Goal: Information Seeking & Learning: Check status

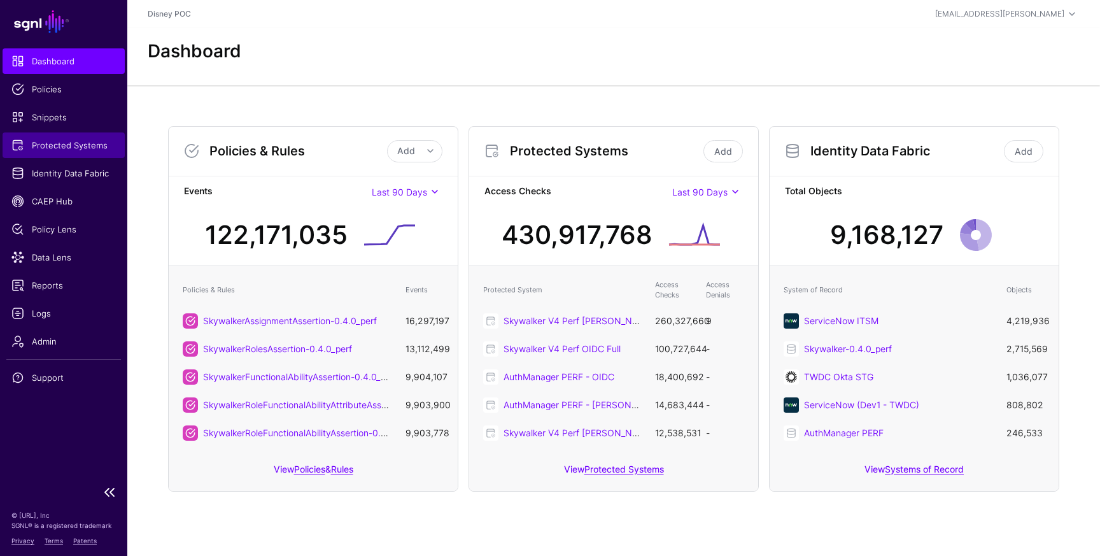
click at [67, 148] on span "Protected Systems" at bounding box center [63, 145] width 104 height 13
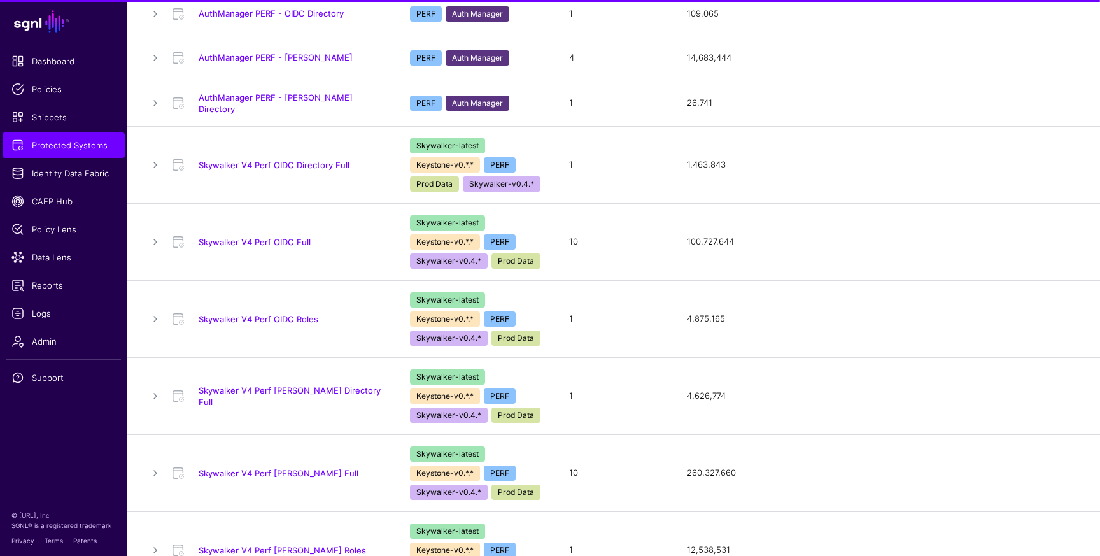
scroll to position [274, 0]
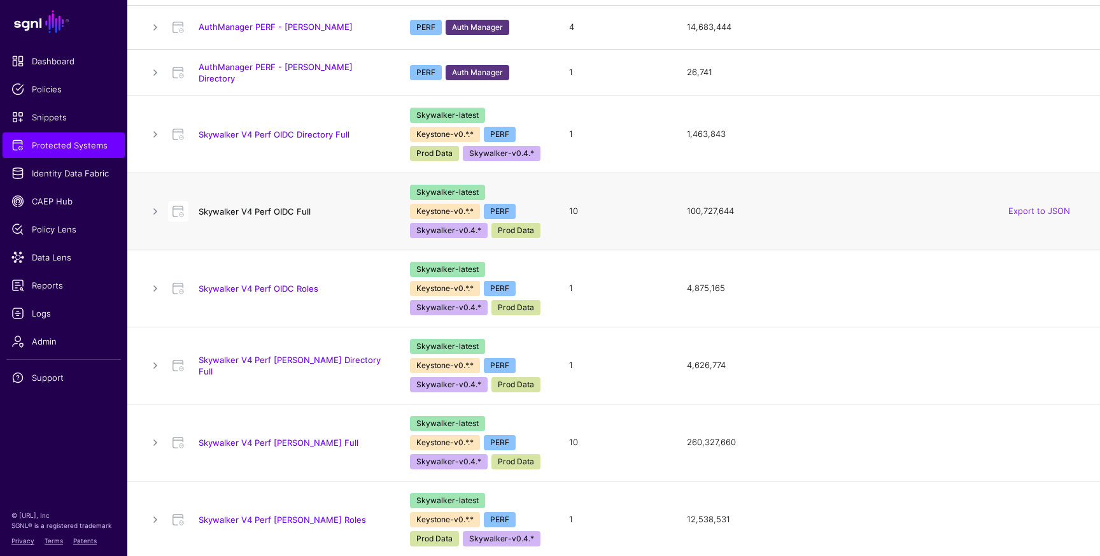
click at [281, 209] on link "Skywalker V4 Perf OIDC Full" at bounding box center [255, 211] width 112 height 10
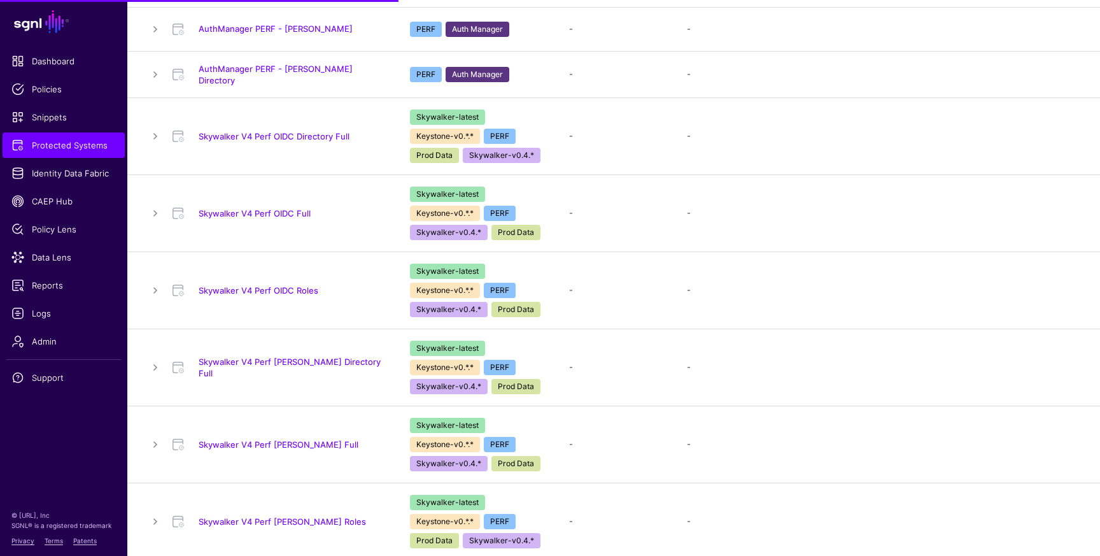
scroll to position [274, 0]
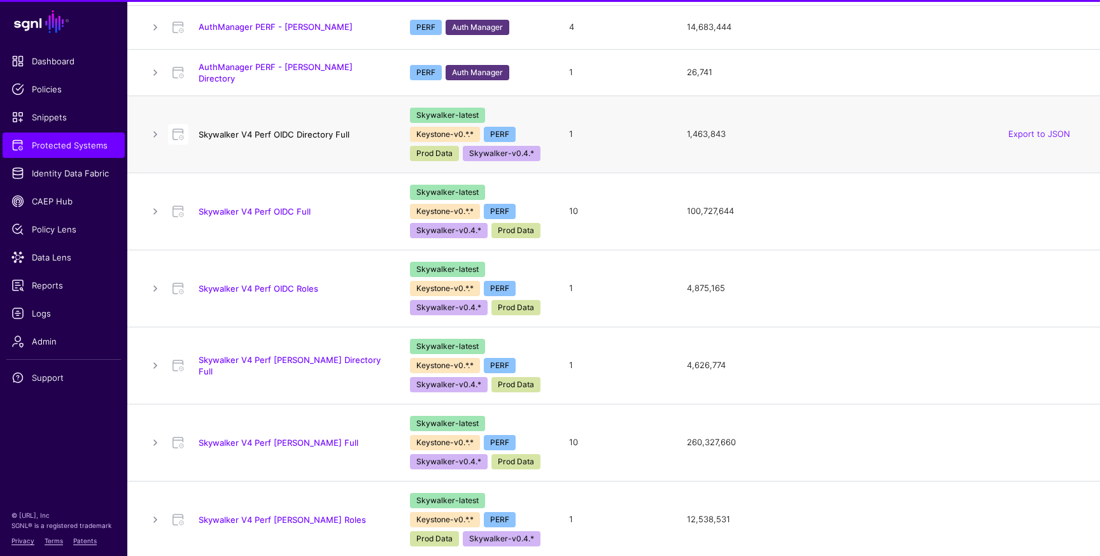
click at [286, 136] on link "Skywalker V4 Perf OIDC Directory Full" at bounding box center [274, 134] width 151 height 10
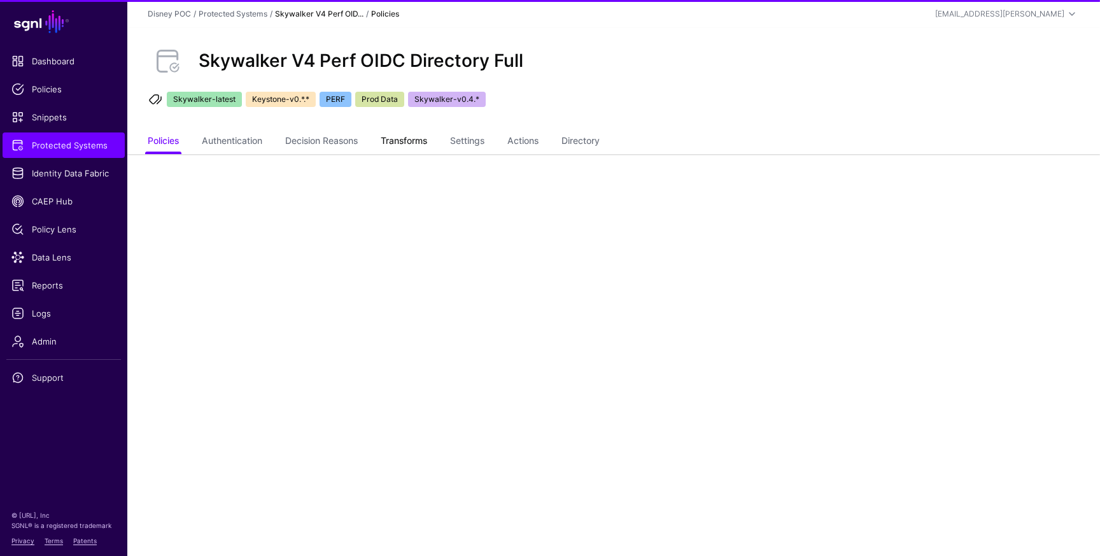
click at [402, 133] on link "Transforms" at bounding box center [404, 142] width 46 height 24
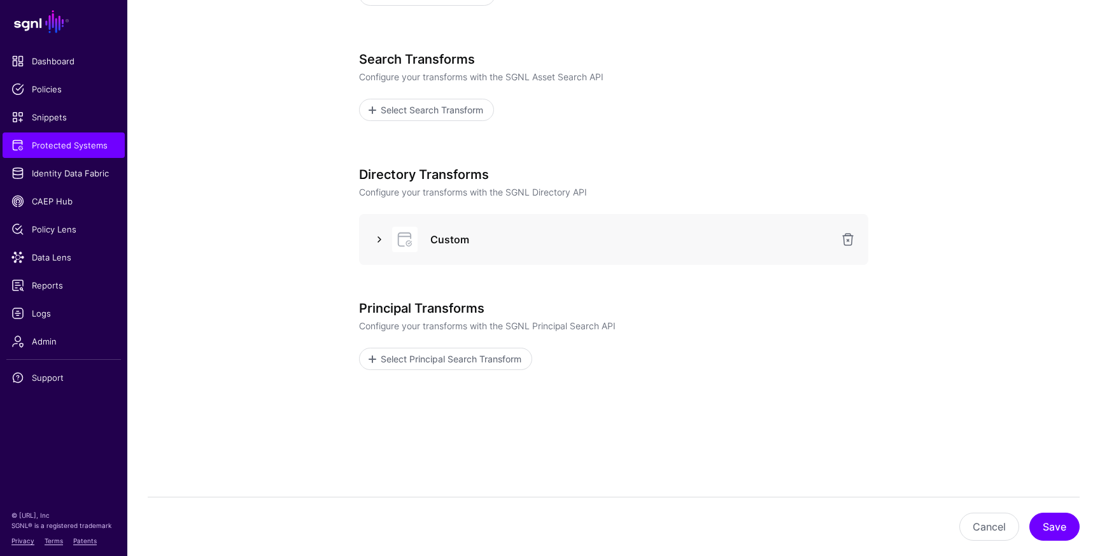
click at [376, 242] on link at bounding box center [379, 239] width 15 height 15
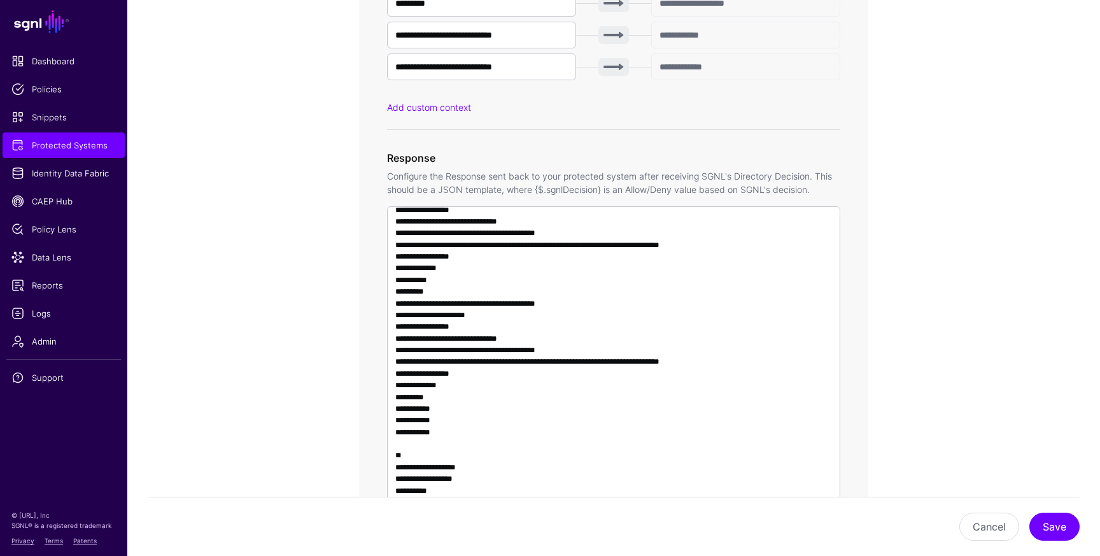
scroll to position [995, 0]
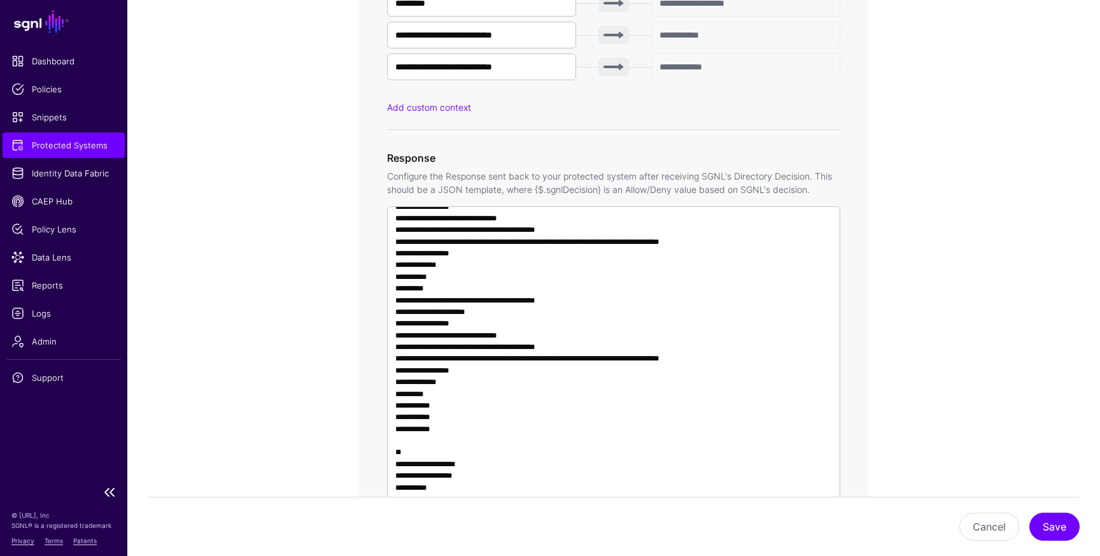
click at [40, 148] on span "Protected Systems" at bounding box center [63, 145] width 104 height 13
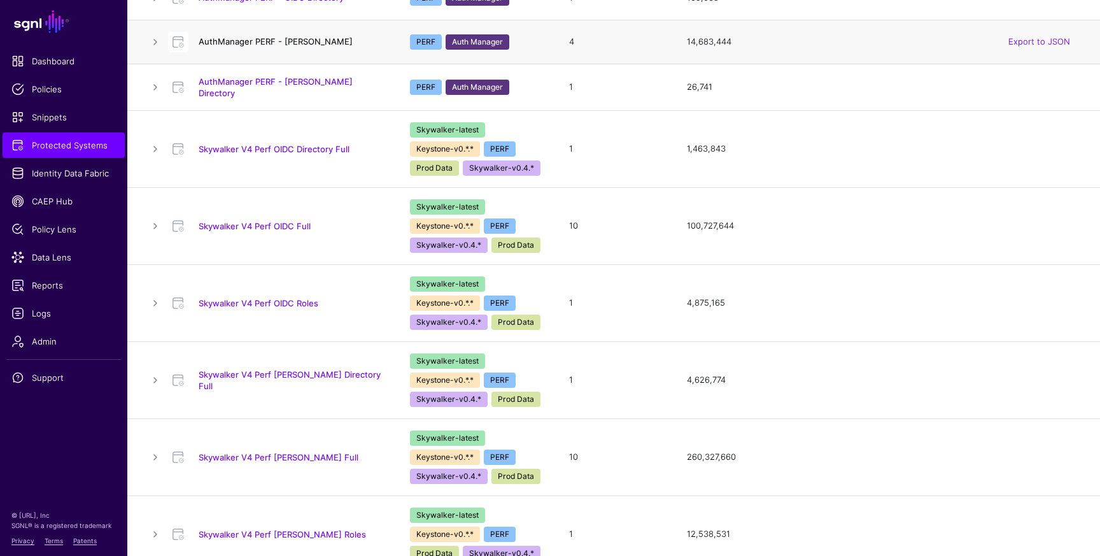
scroll to position [274, 0]
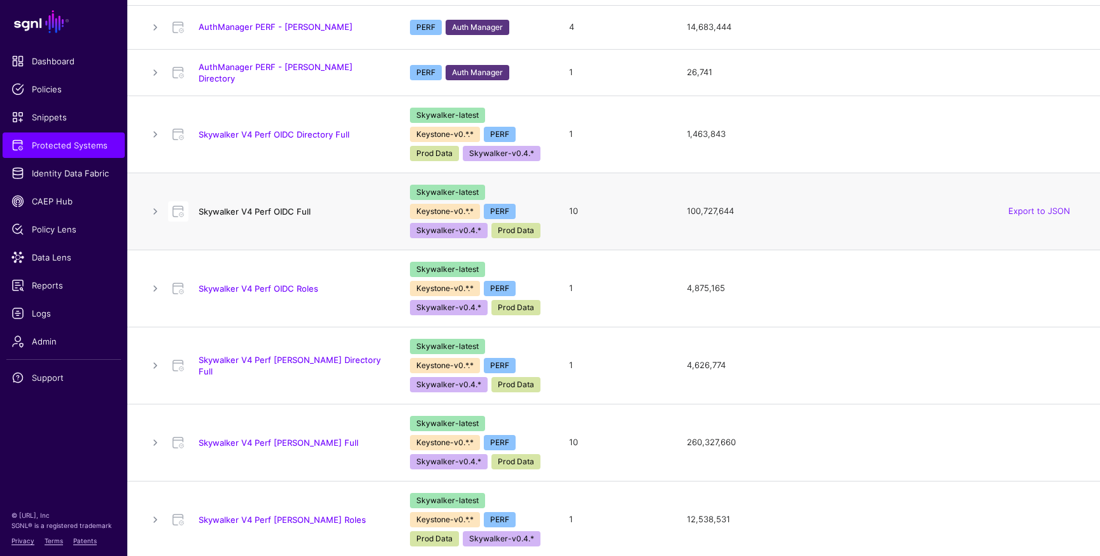
click at [280, 211] on link "Skywalker V4 Perf OIDC Full" at bounding box center [255, 211] width 112 height 10
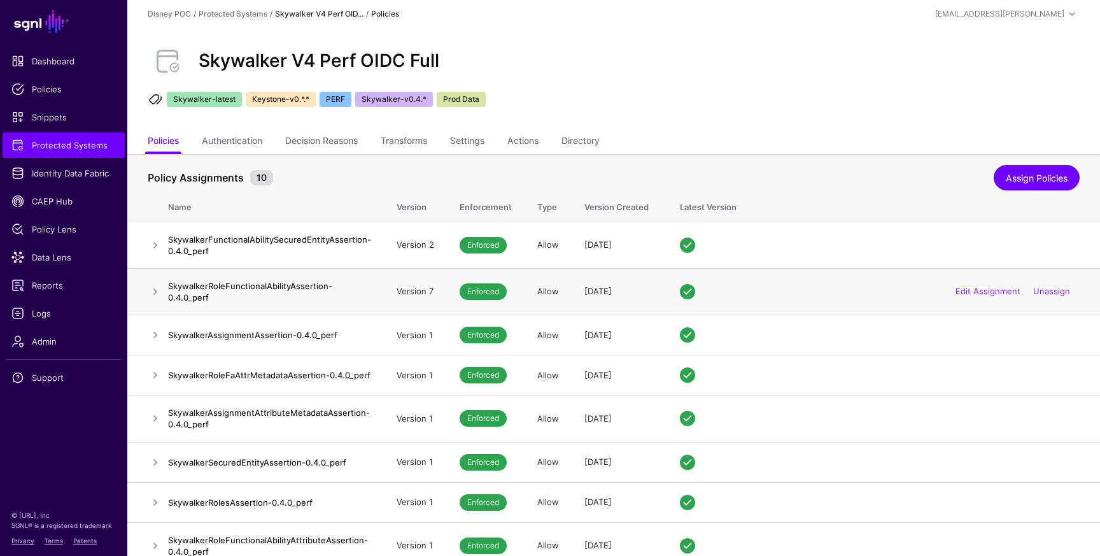
scroll to position [17, 0]
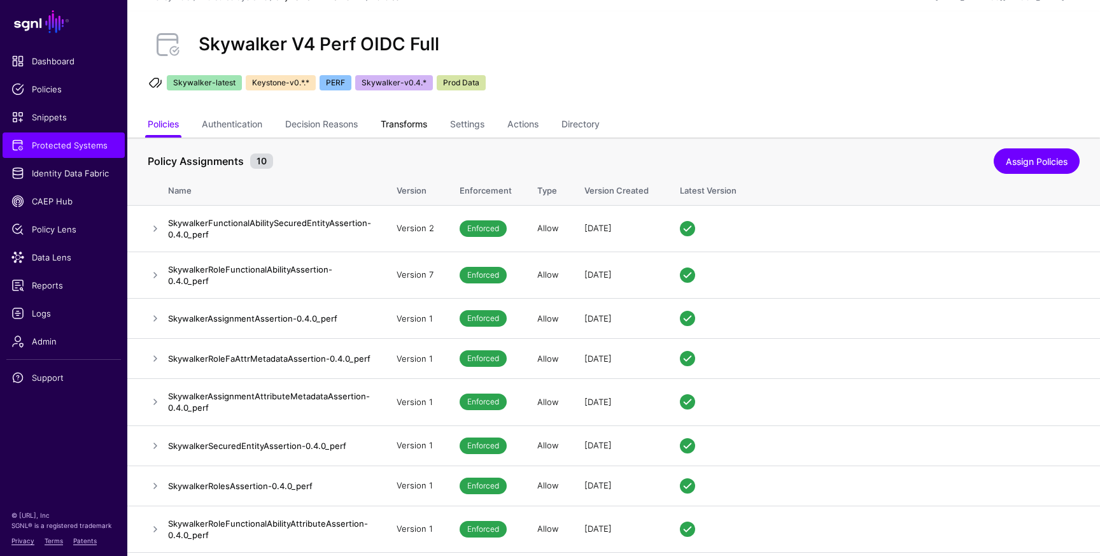
click at [410, 125] on link "Transforms" at bounding box center [404, 125] width 46 height 24
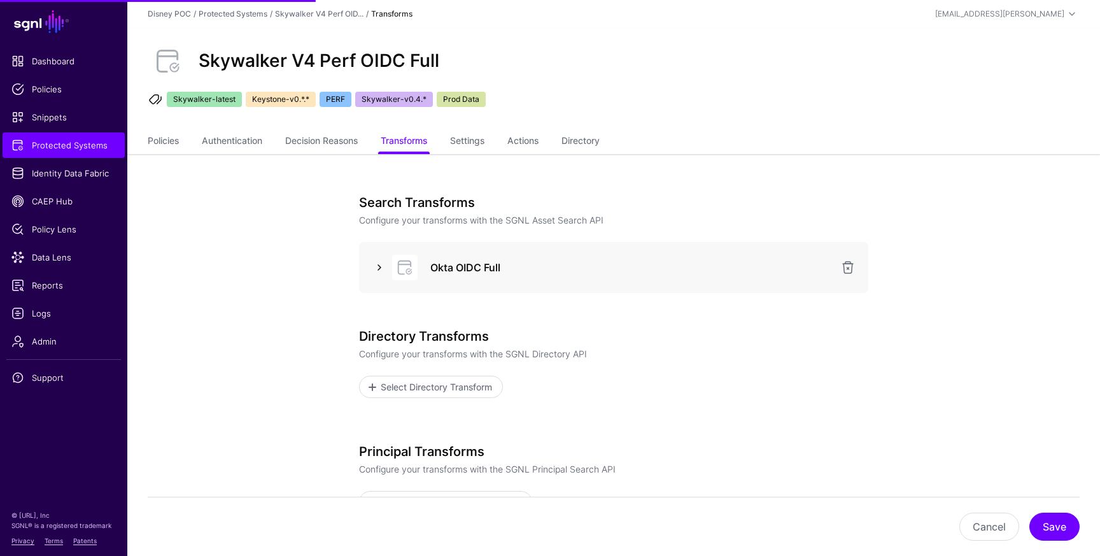
click at [377, 269] on link at bounding box center [379, 267] width 15 height 15
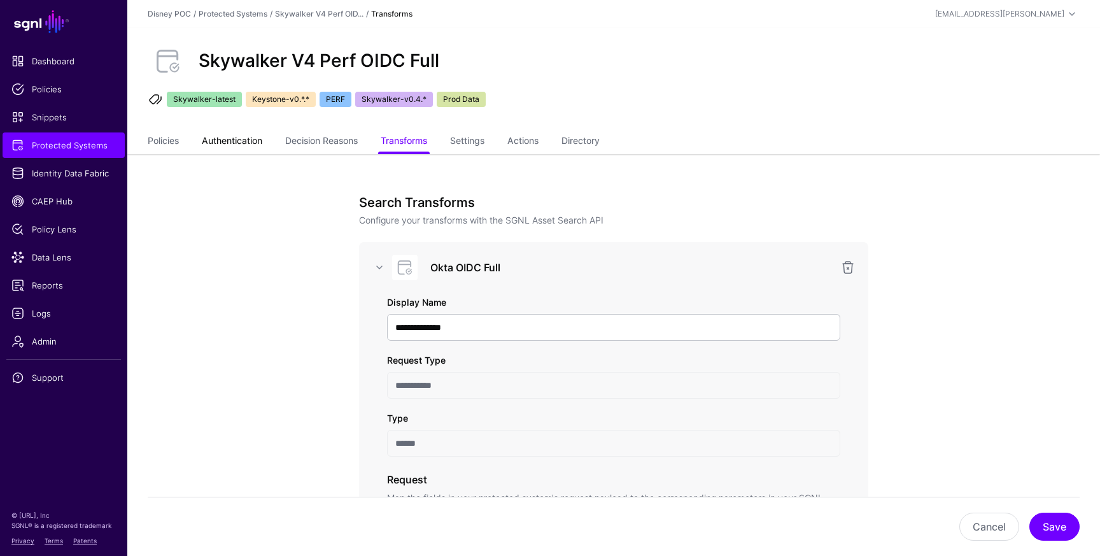
click at [242, 136] on link "Authentication" at bounding box center [232, 142] width 60 height 24
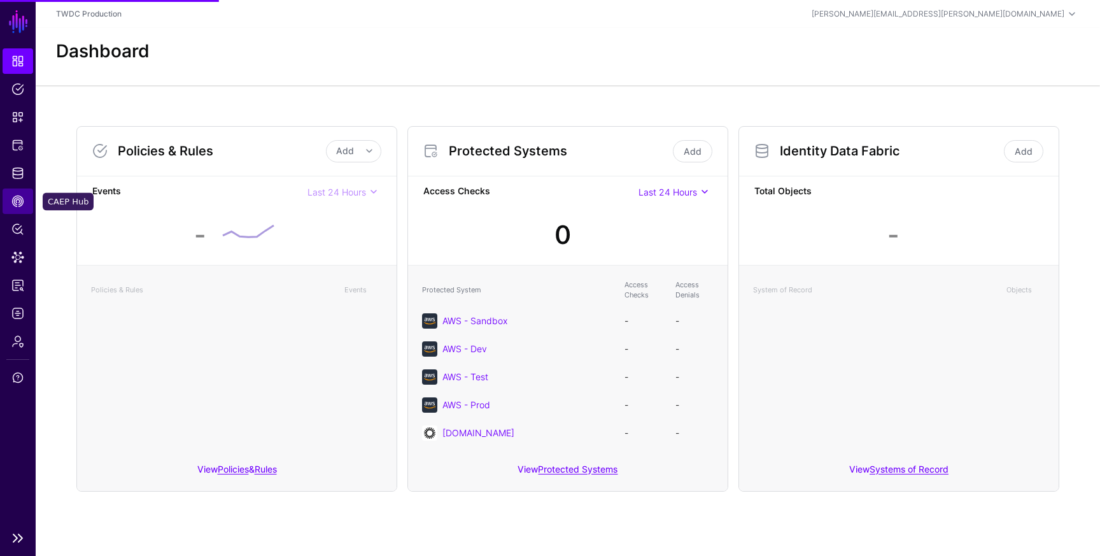
click at [20, 202] on span "CAEP Hub" at bounding box center [17, 201] width 13 height 13
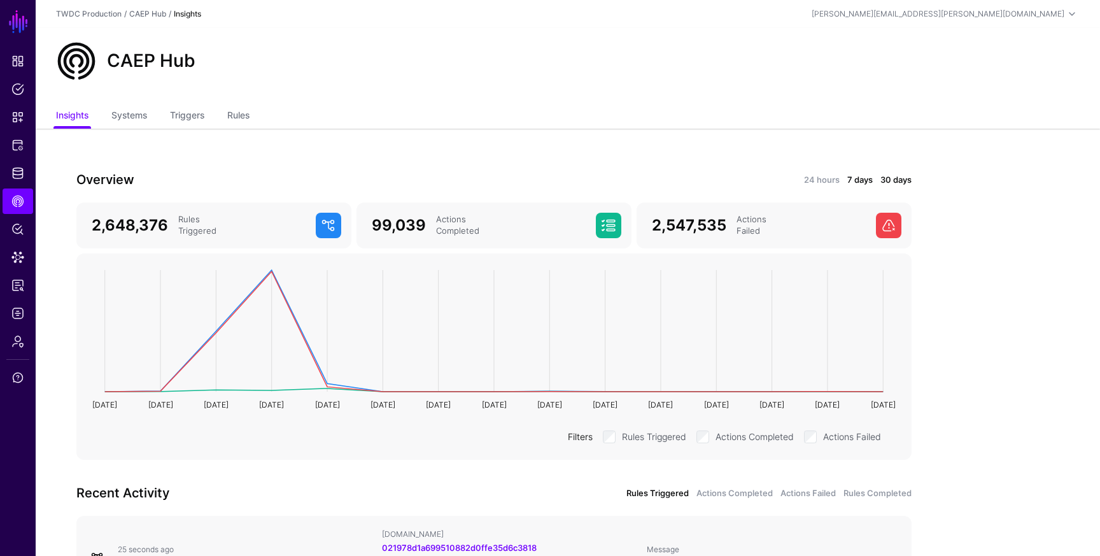
click at [860, 179] on link "7 days" at bounding box center [859, 180] width 25 height 13
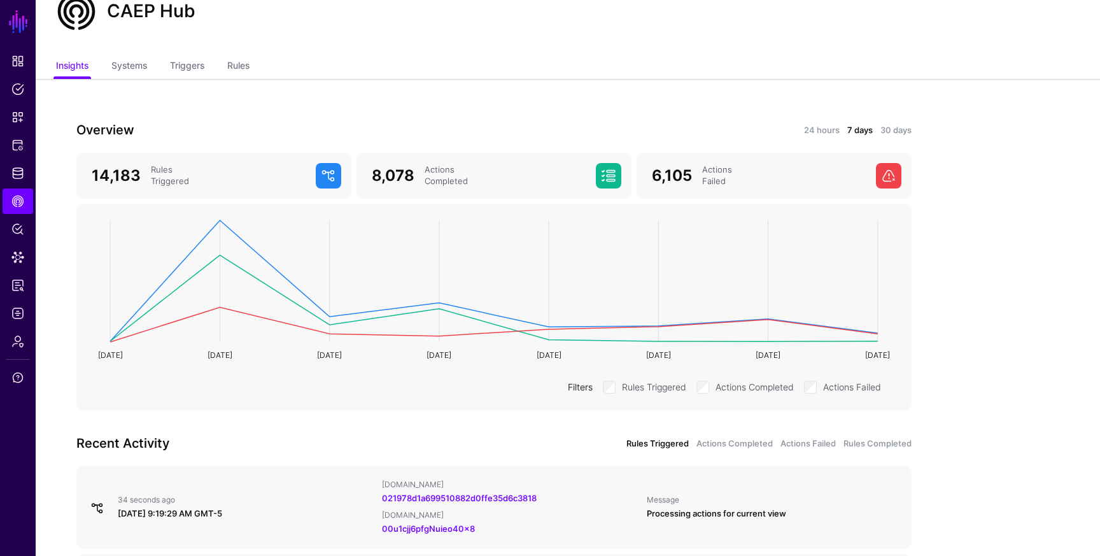
scroll to position [42, 0]
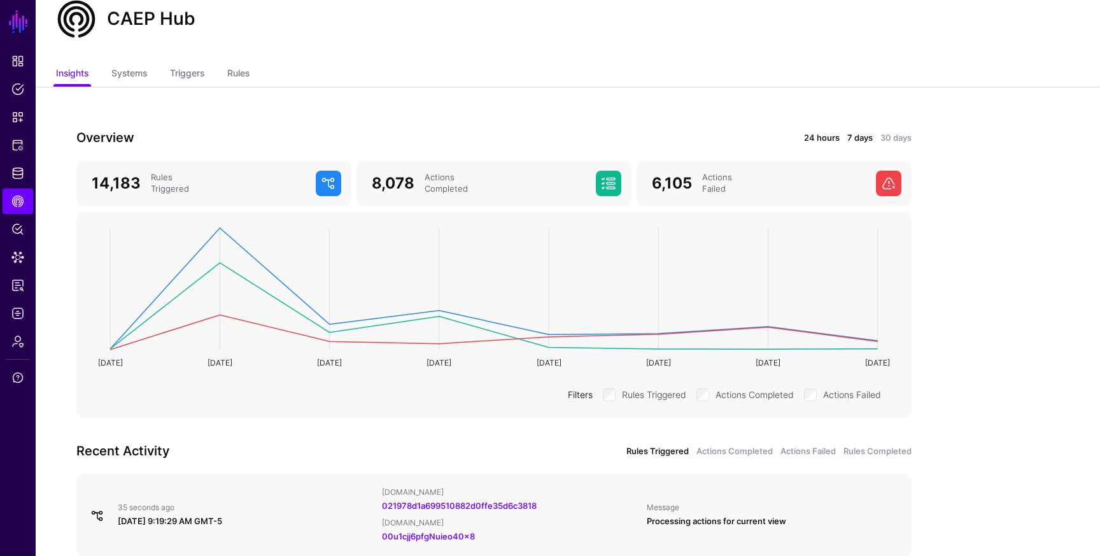
click at [827, 135] on link "24 hours" at bounding box center [822, 138] width 36 height 13
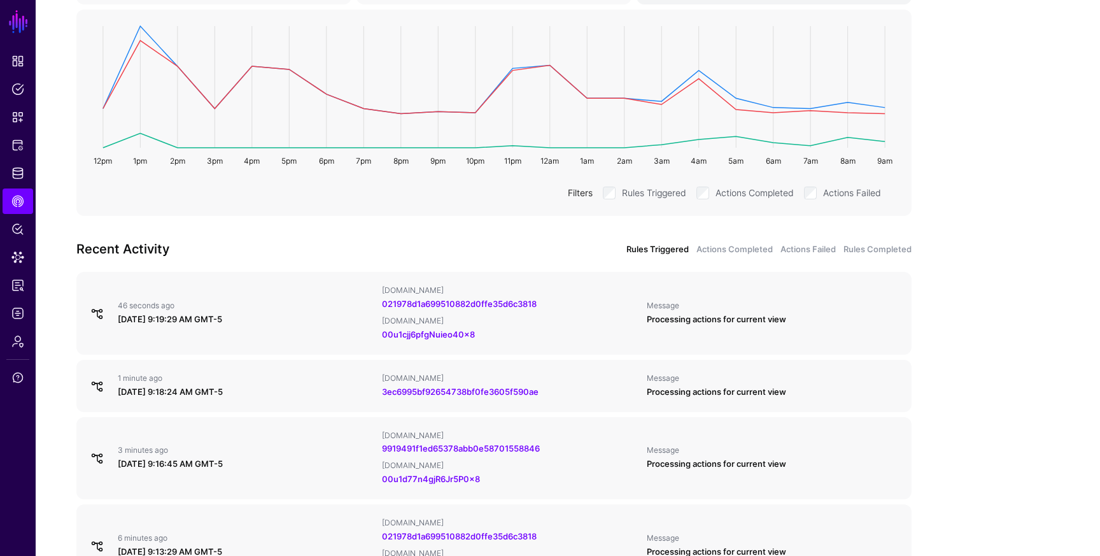
scroll to position [244, 0]
click at [16, 309] on span "Logs" at bounding box center [17, 313] width 13 height 13
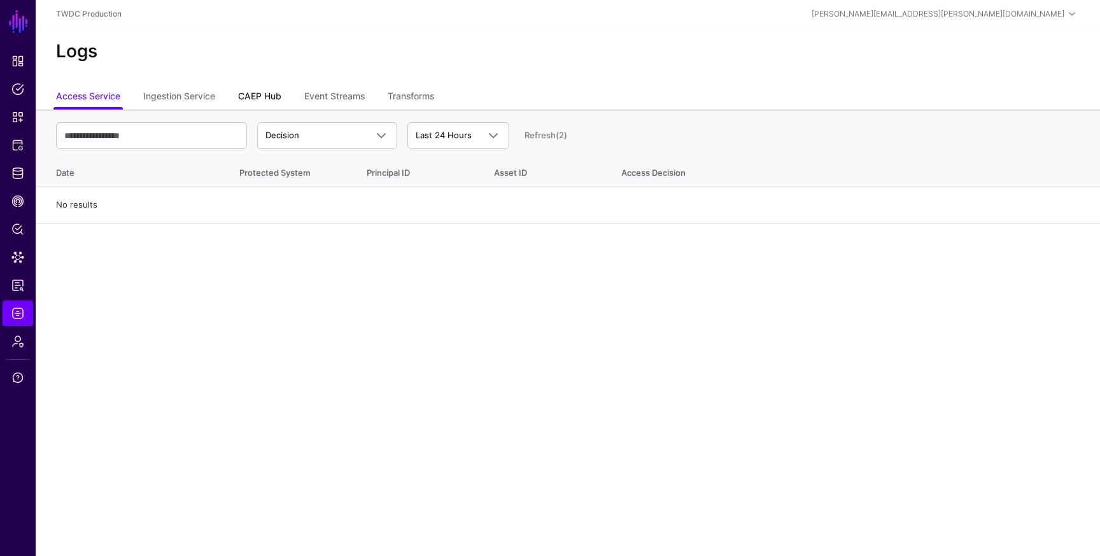
click at [257, 96] on link "CAEP Hub" at bounding box center [259, 97] width 43 height 24
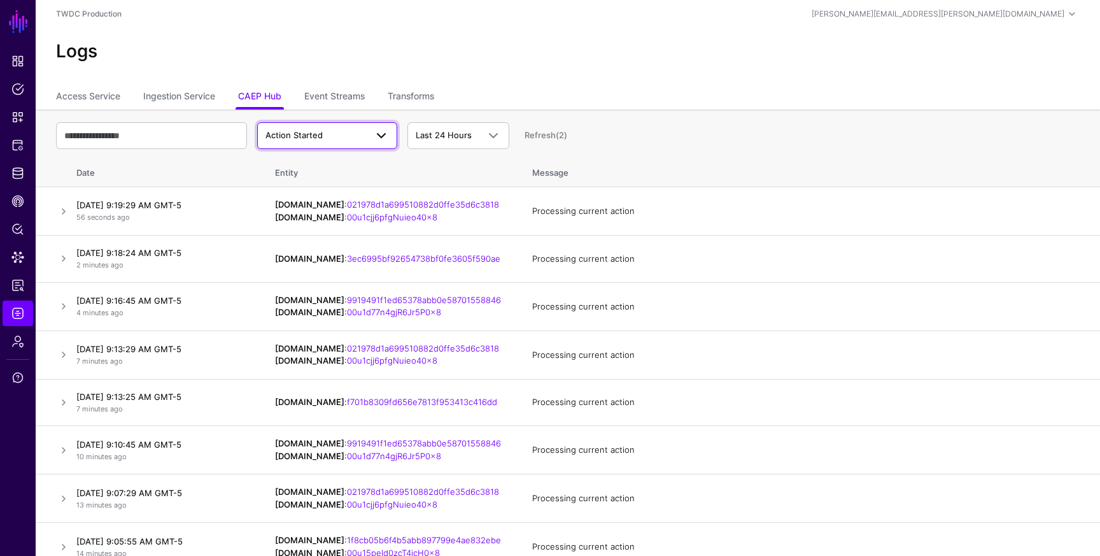
click at [323, 143] on link "Action Started" at bounding box center [327, 135] width 140 height 27
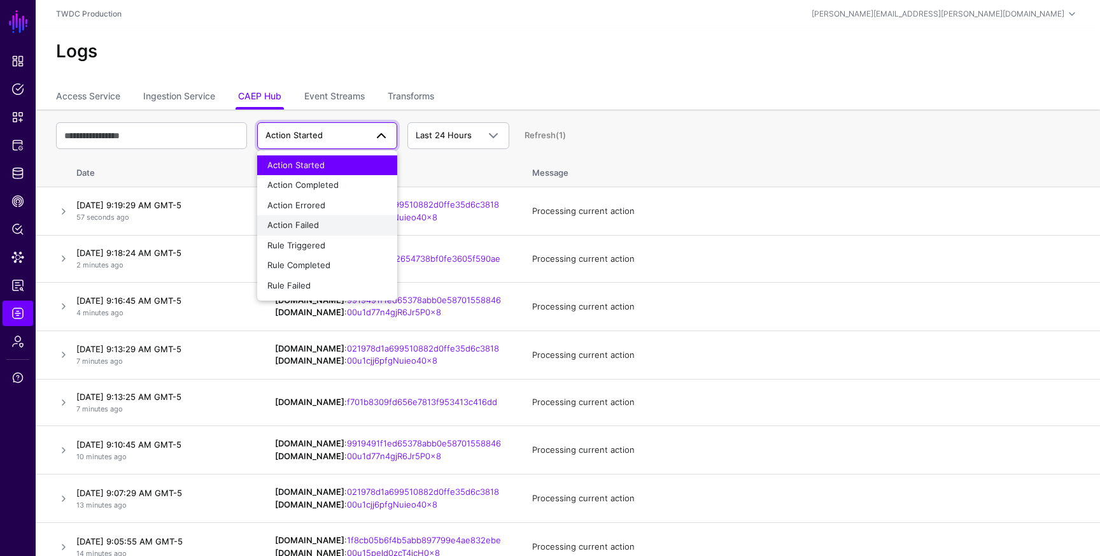
click at [317, 220] on span "Action Failed" at bounding box center [293, 225] width 52 height 10
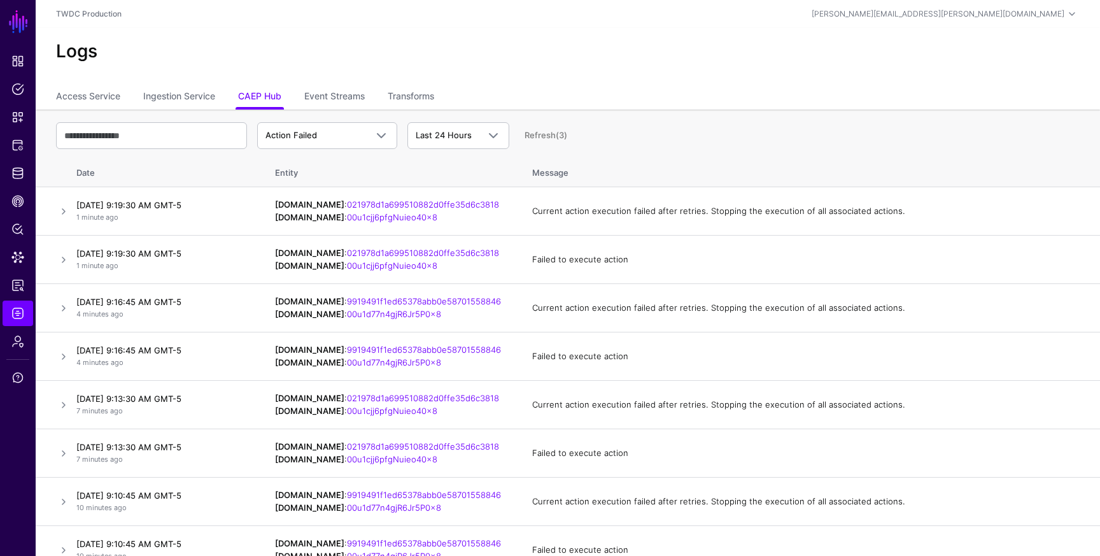
scroll to position [23, 0]
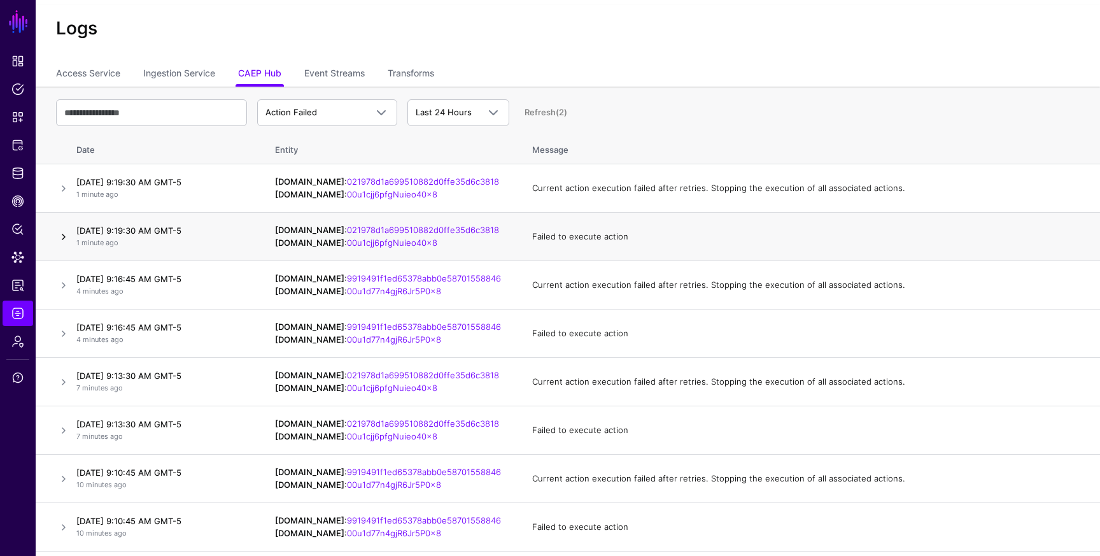
click at [65, 234] on link at bounding box center [63, 236] width 15 height 15
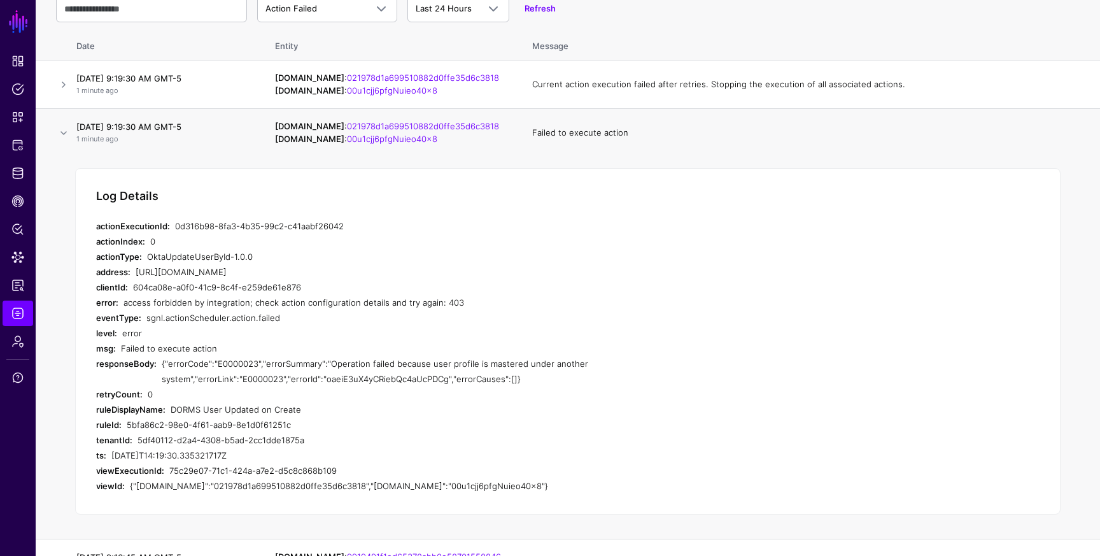
scroll to position [128, 0]
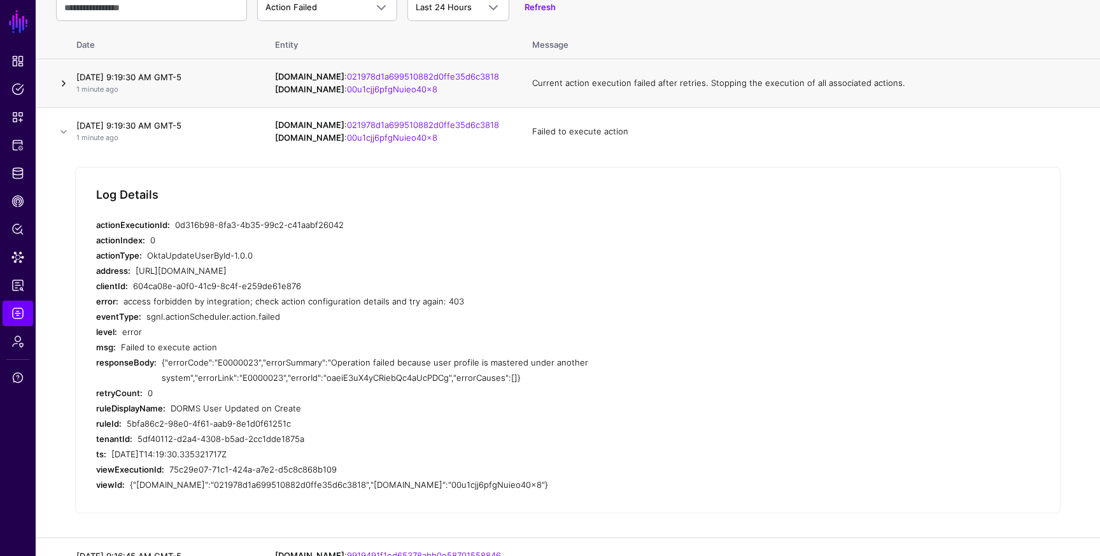
click at [64, 84] on link at bounding box center [63, 83] width 15 height 15
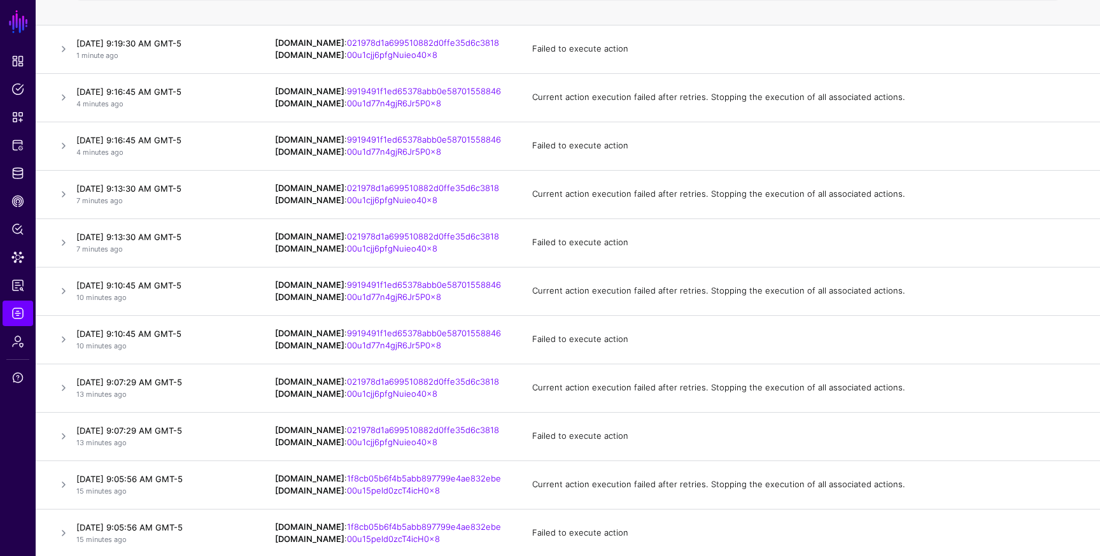
scroll to position [468, 0]
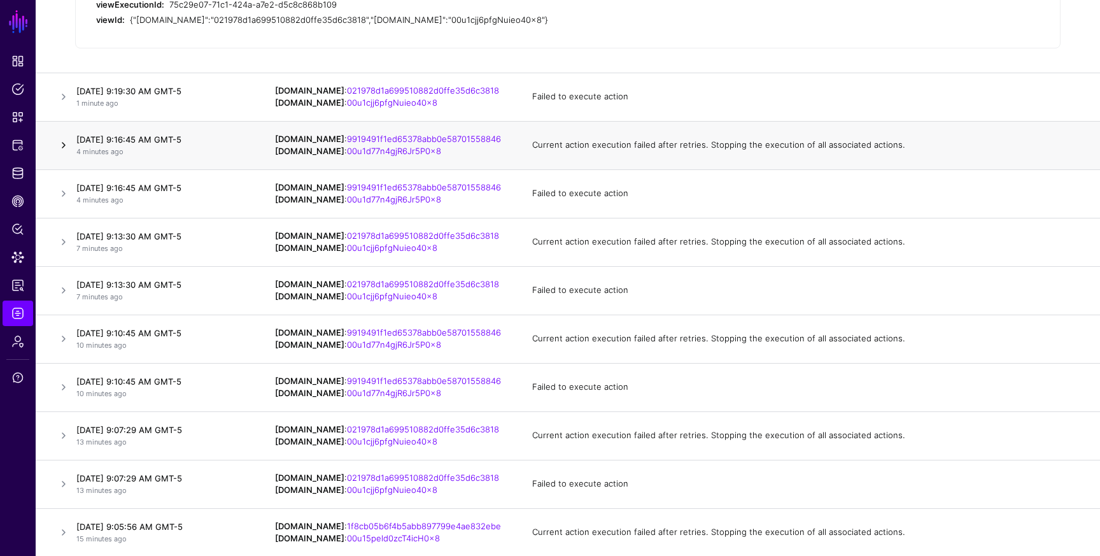
click at [61, 150] on link at bounding box center [63, 144] width 15 height 15
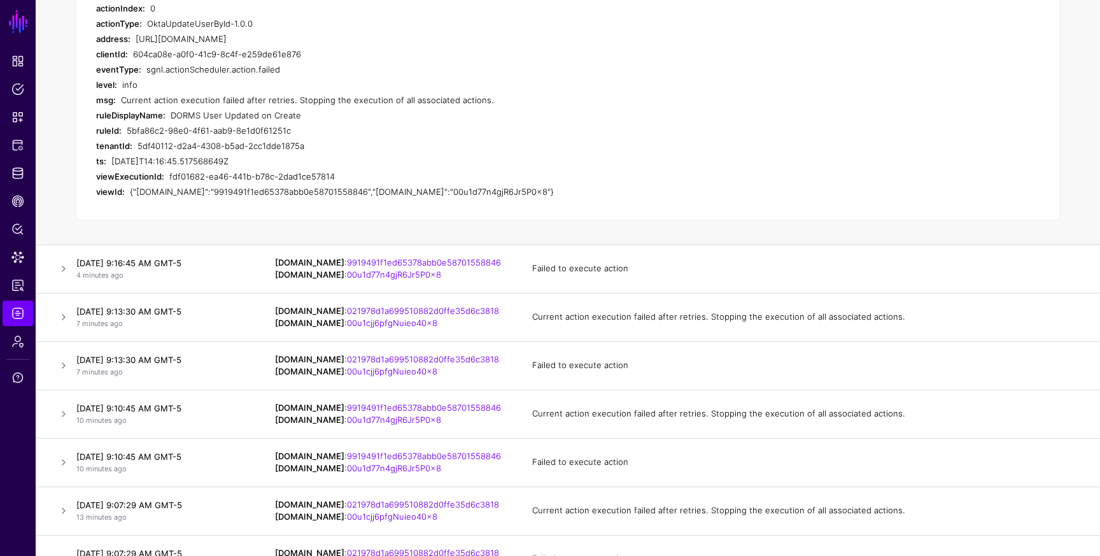
scroll to position [386, 0]
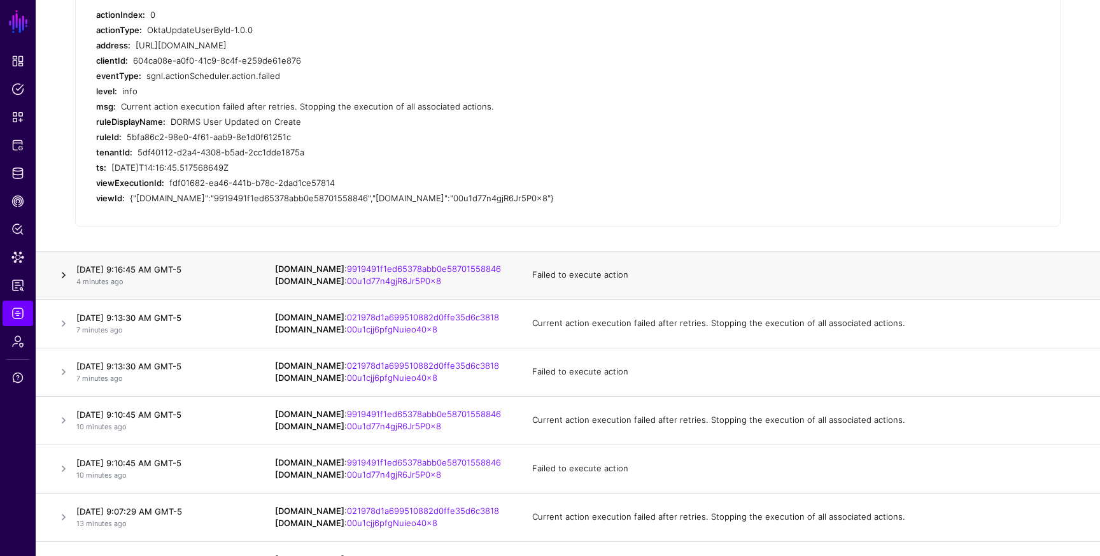
click at [61, 272] on link at bounding box center [63, 274] width 15 height 15
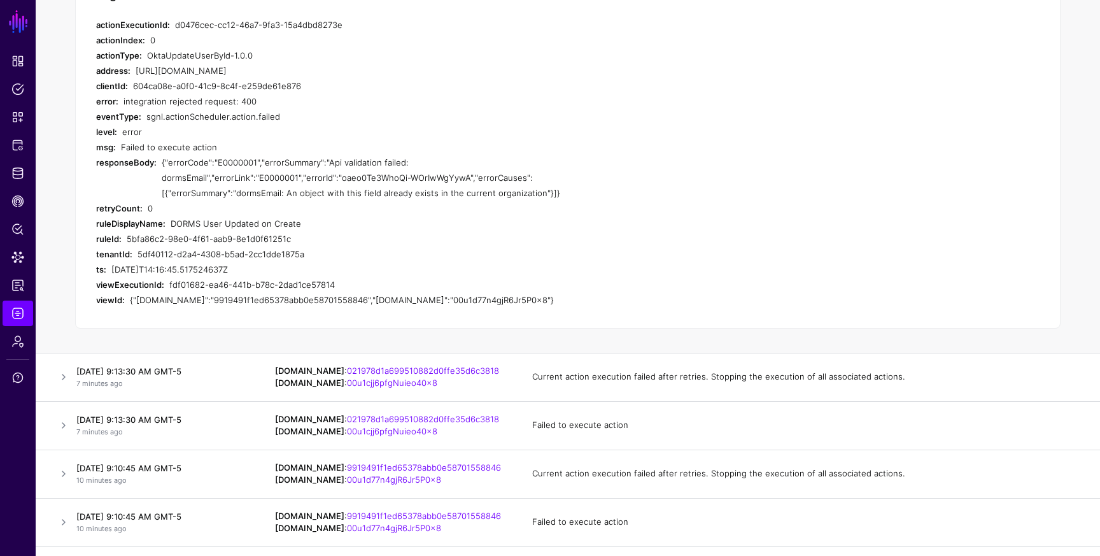
scroll to position [435, 0]
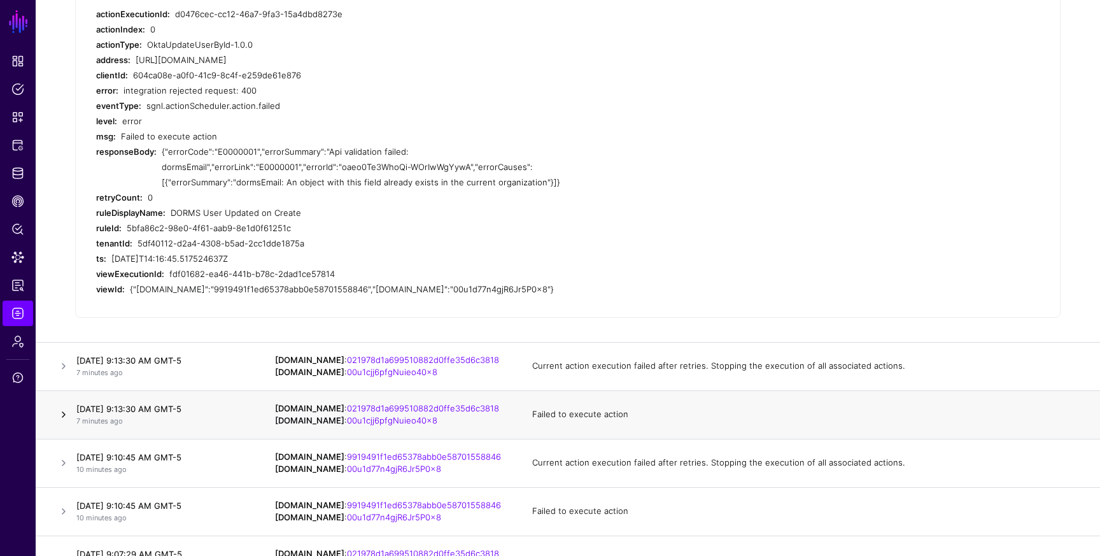
click at [60, 409] on link at bounding box center [63, 414] width 15 height 15
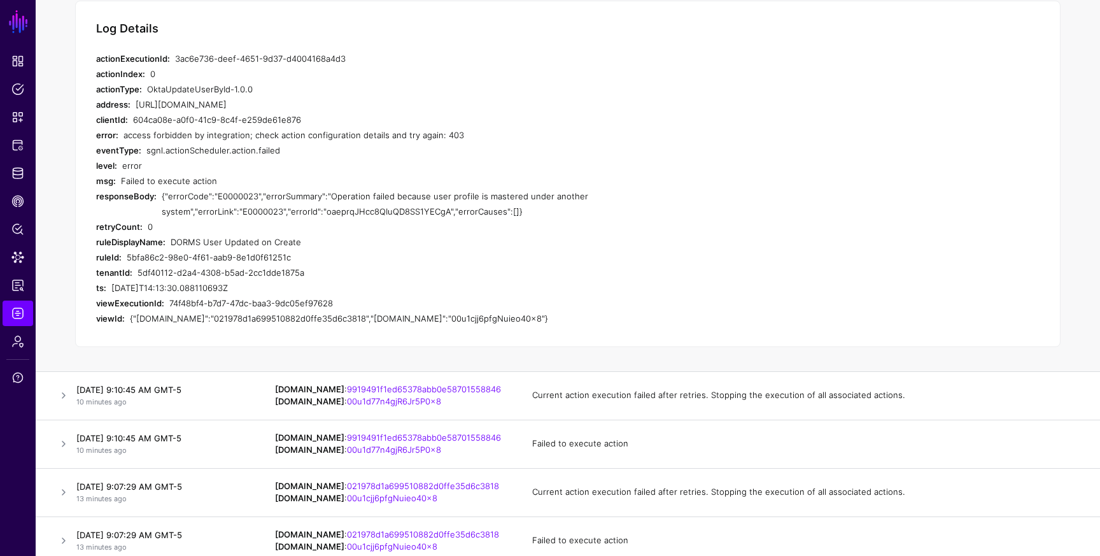
scroll to position [525, 0]
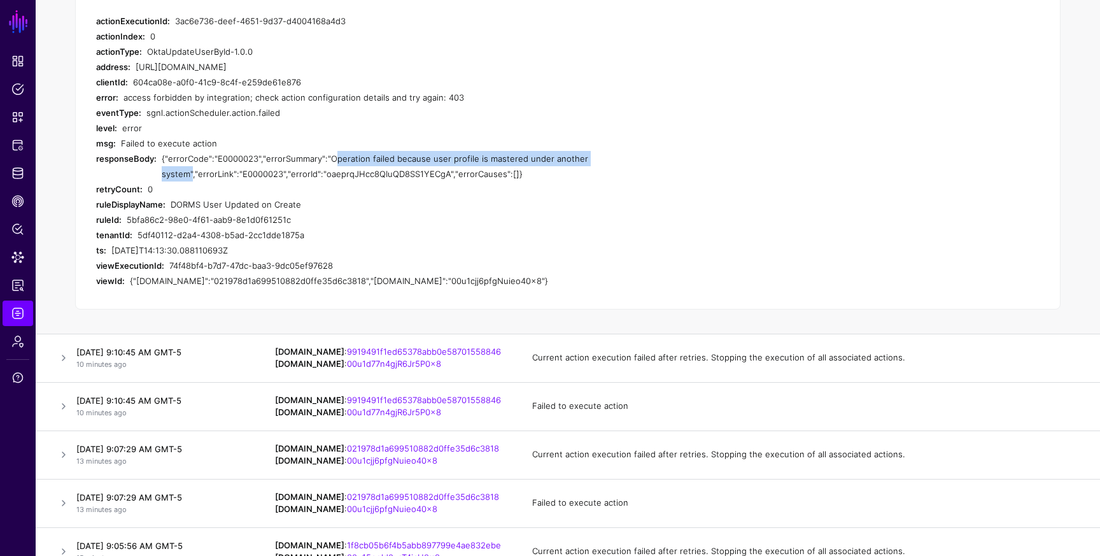
drag, startPoint x: 328, startPoint y: 158, endPoint x: 189, endPoint y: 176, distance: 140.0
click at [189, 176] on div "{"errorCode":"E0000023","errorSummary":"Operation failed because user profile i…" at bounding box center [384, 166] width 444 height 31
copy div "Operation failed because user profile is mastered under another system"
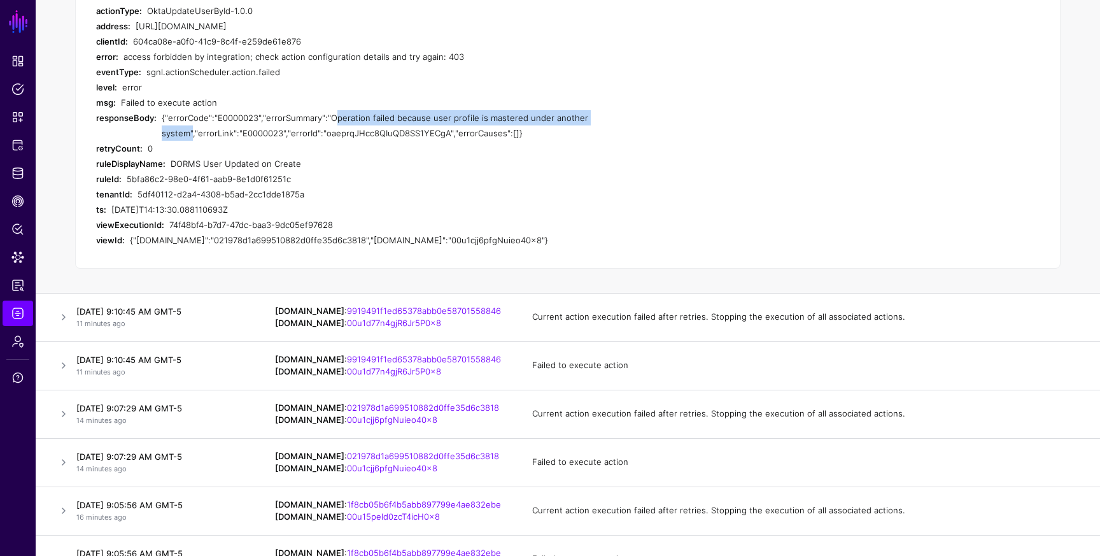
scroll to position [571, 0]
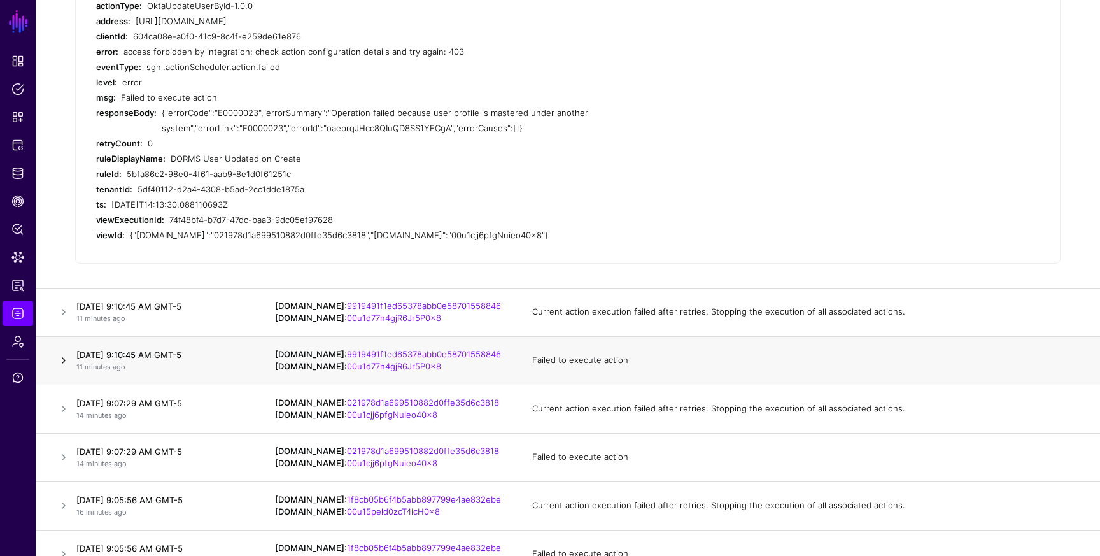
click at [65, 357] on link at bounding box center [63, 360] width 15 height 15
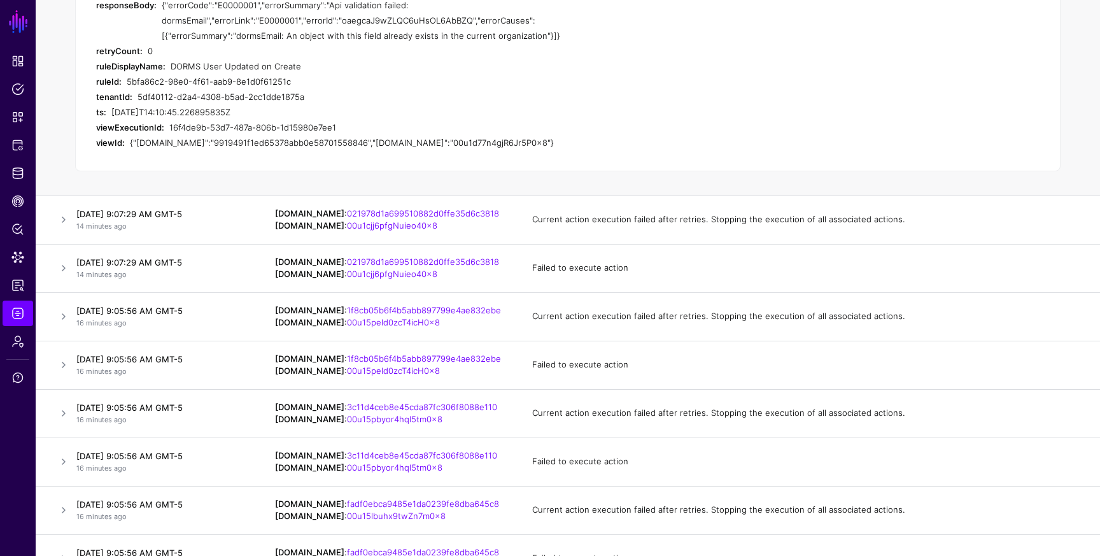
scroll to position [789, 0]
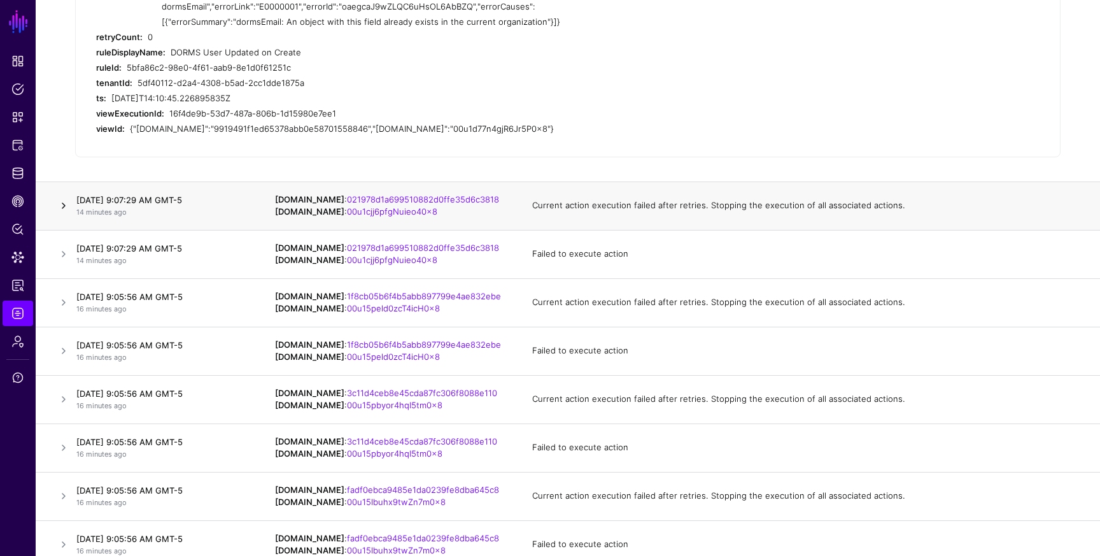
click at [60, 209] on link at bounding box center [63, 205] width 15 height 15
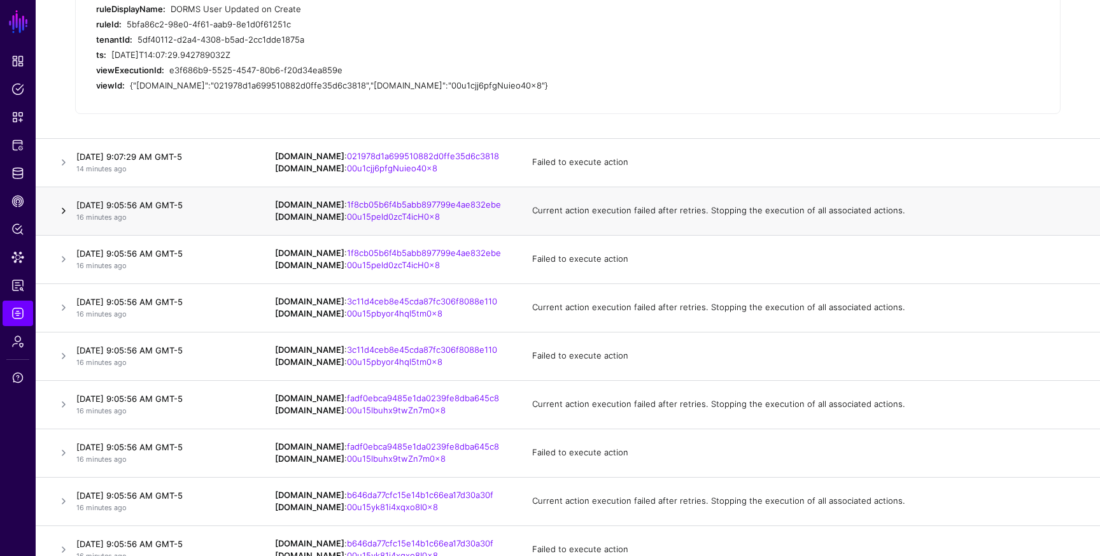
click at [64, 210] on link at bounding box center [63, 210] width 15 height 15
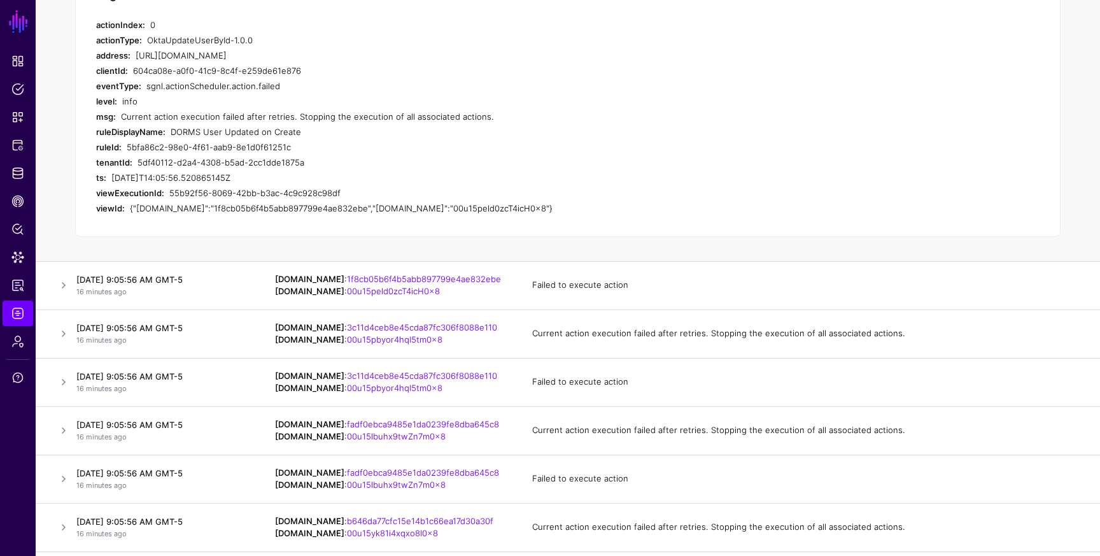
scroll to position [759, 0]
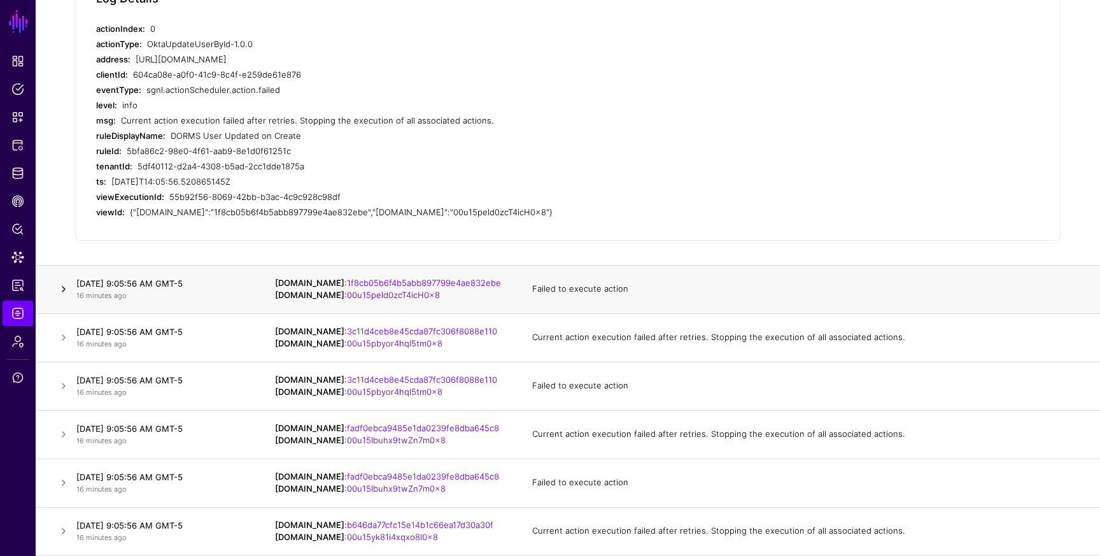
click at [62, 286] on link at bounding box center [63, 288] width 15 height 15
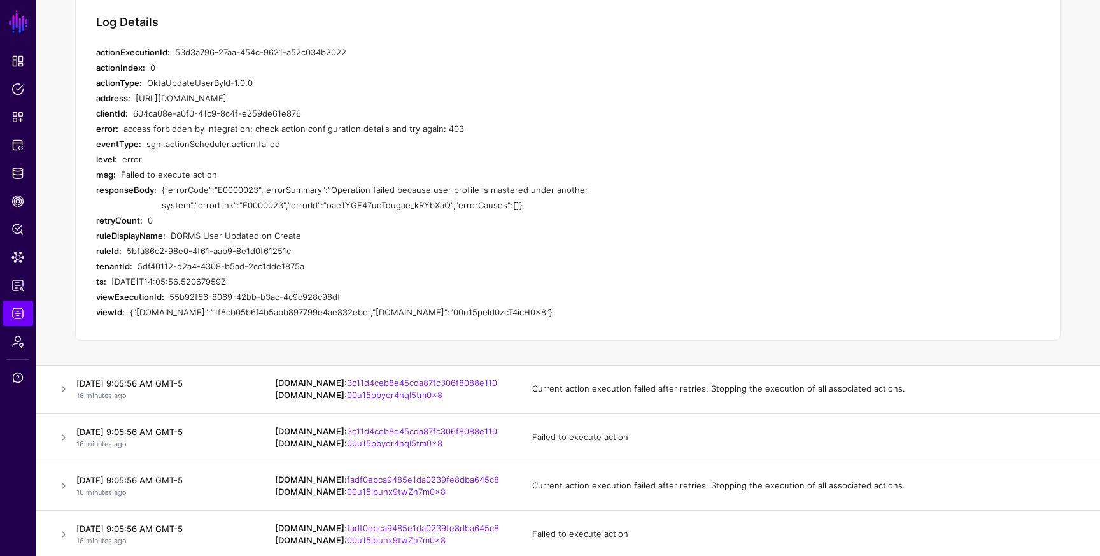
scroll to position [786, 0]
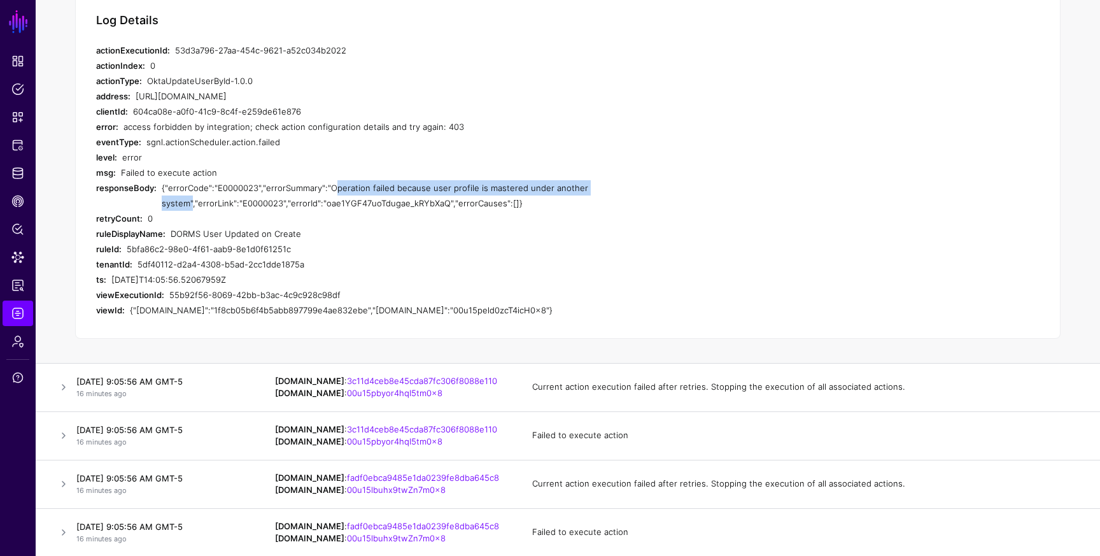
drag, startPoint x: 328, startPoint y: 185, endPoint x: 189, endPoint y: 203, distance: 139.9
click at [189, 203] on div "{"errorCode":"E0000023","errorSummary":"Operation failed because user profile i…" at bounding box center [384, 195] width 444 height 31
copy div "Operation failed because user profile is mastered under another system"
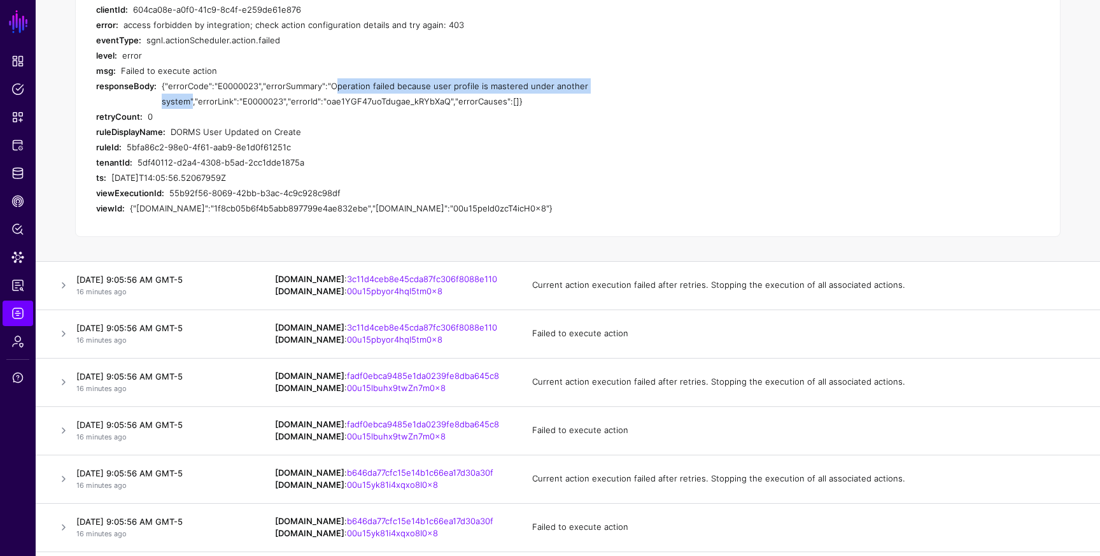
scroll to position [924, 0]
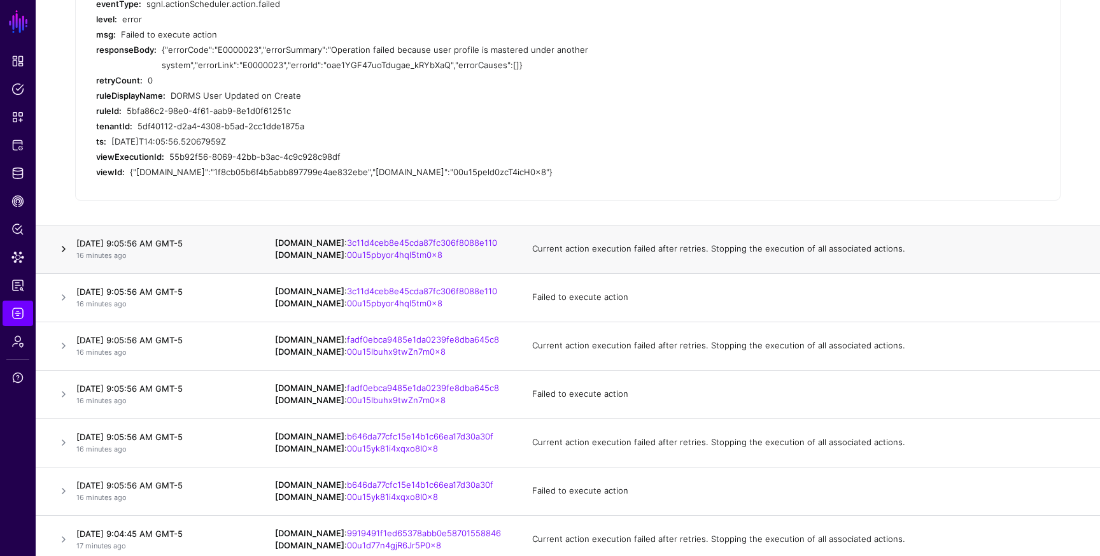
click at [65, 254] on link at bounding box center [63, 248] width 15 height 15
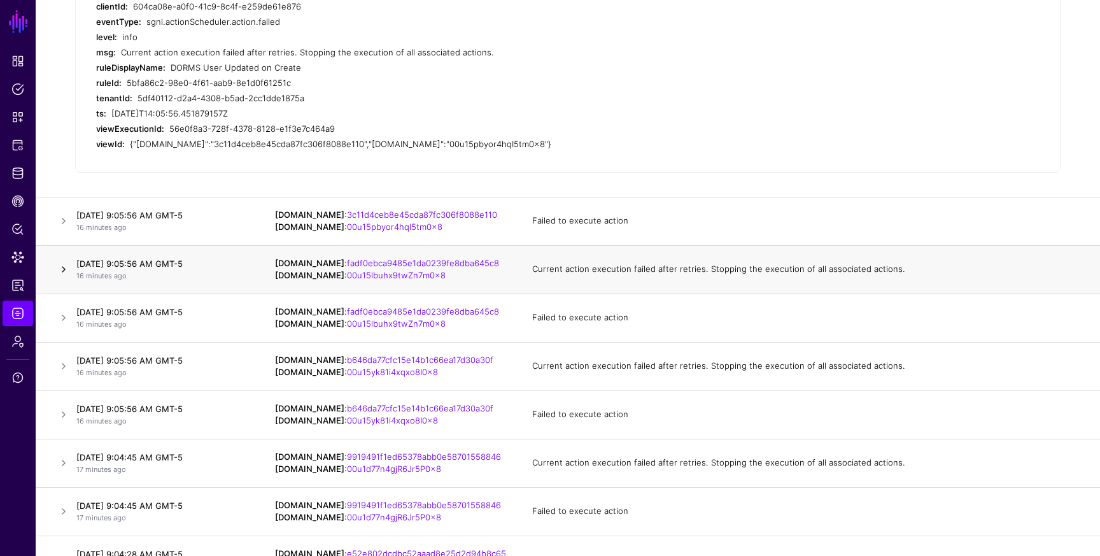
click at [62, 267] on link at bounding box center [63, 269] width 15 height 15
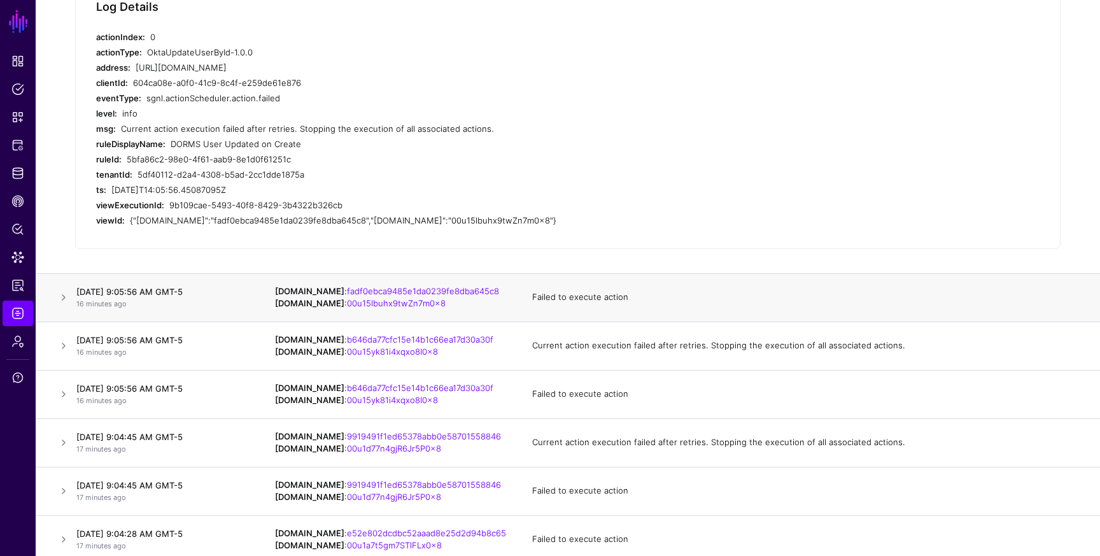
scroll to position [948, 0]
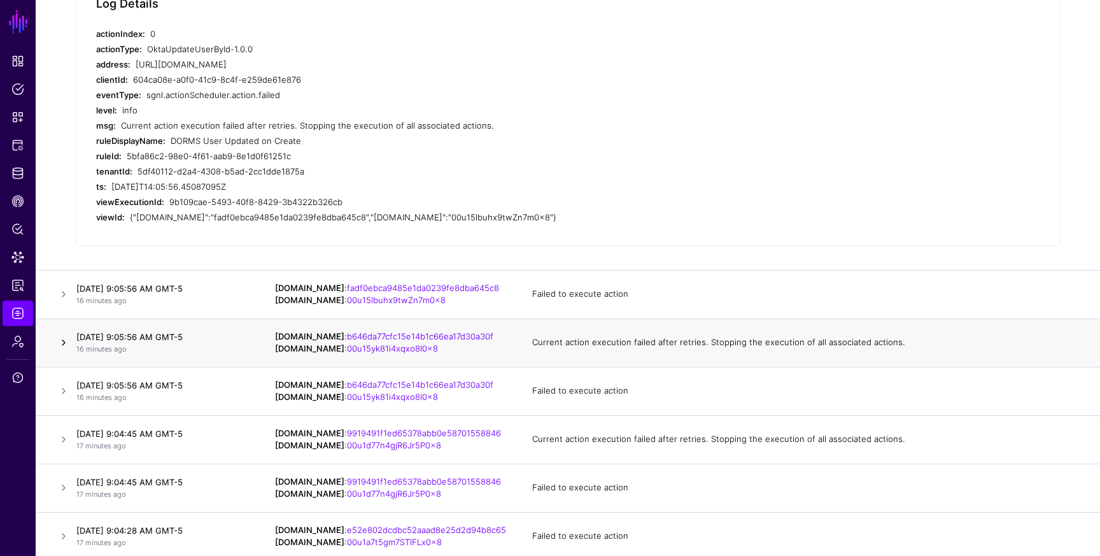
click at [66, 340] on link at bounding box center [63, 342] width 15 height 15
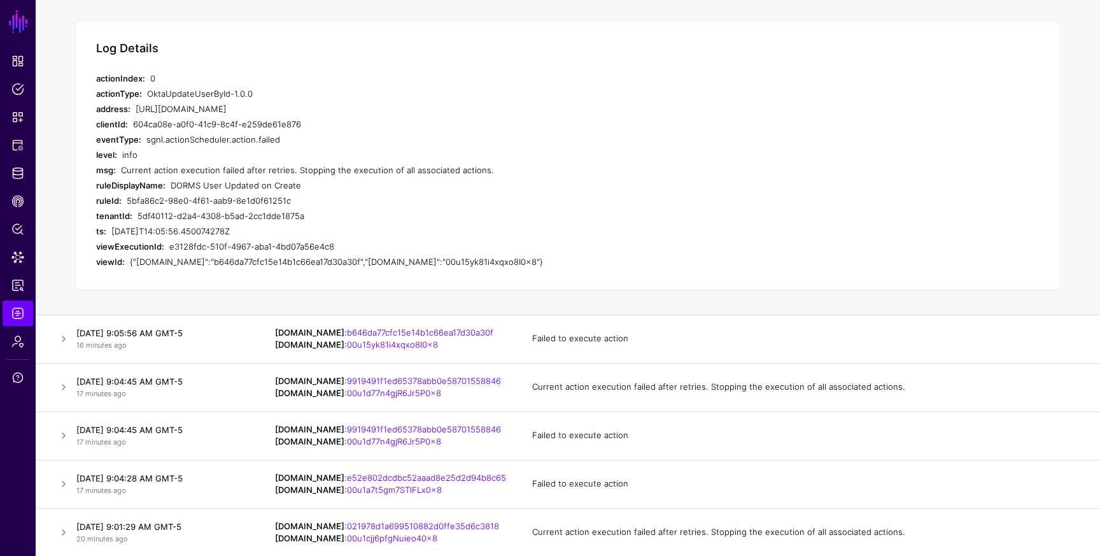
scroll to position [1002, 0]
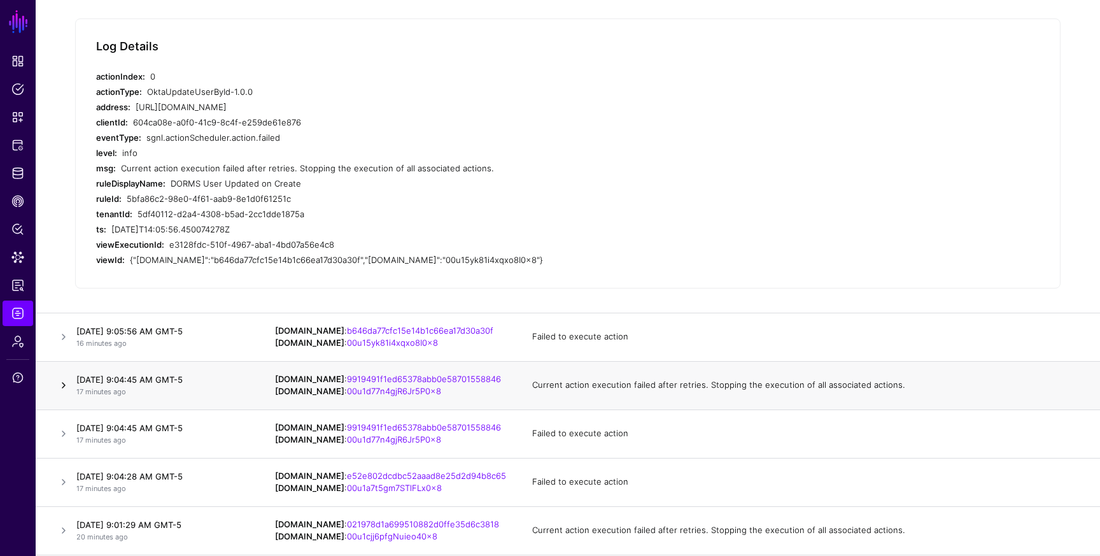
click at [61, 385] on link at bounding box center [63, 384] width 15 height 15
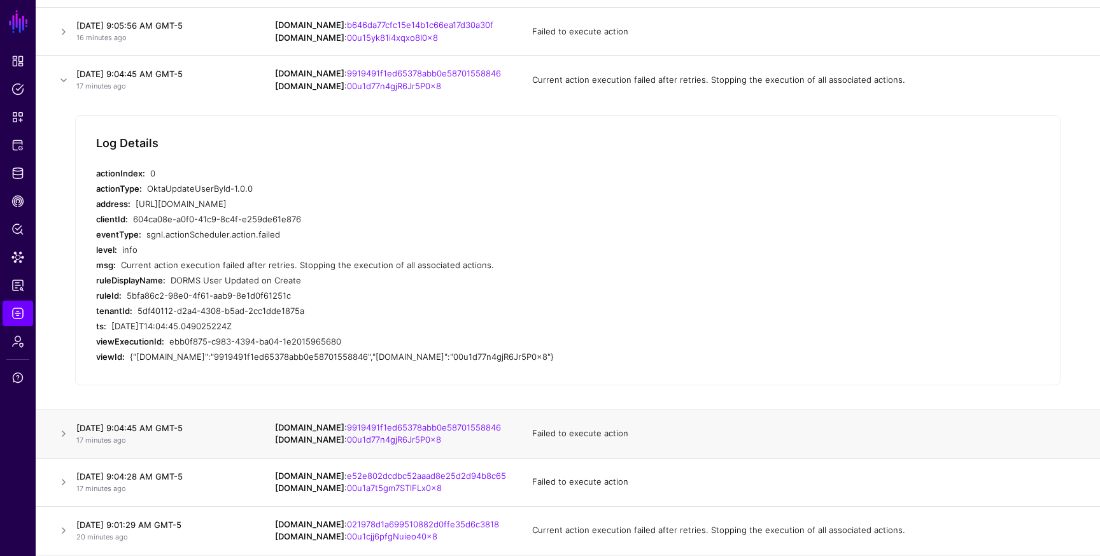
click at [65, 425] on td at bounding box center [54, 433] width 36 height 48
click at [65, 437] on link at bounding box center [63, 433] width 15 height 15
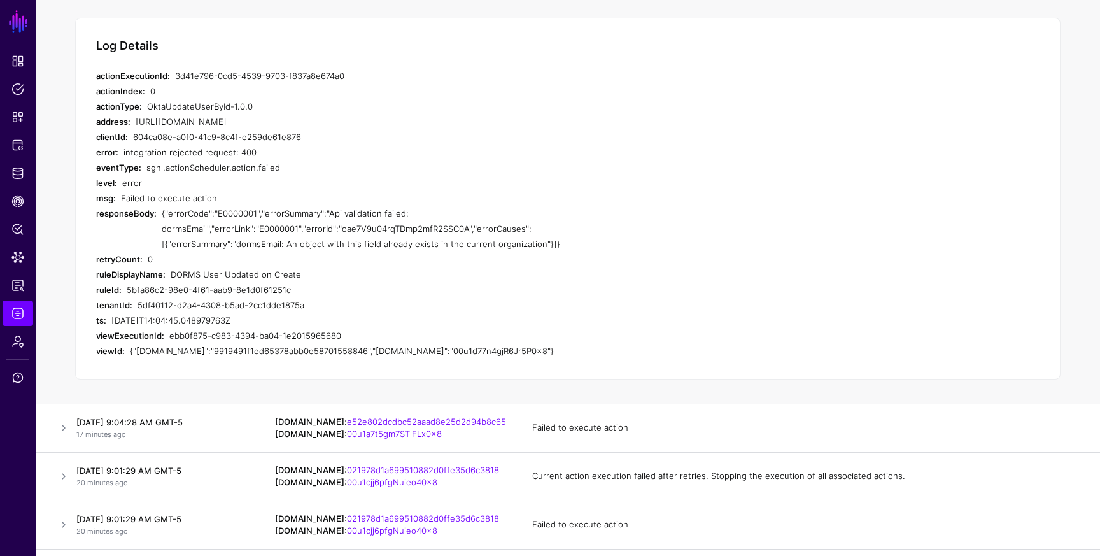
scroll to position [1152, 0]
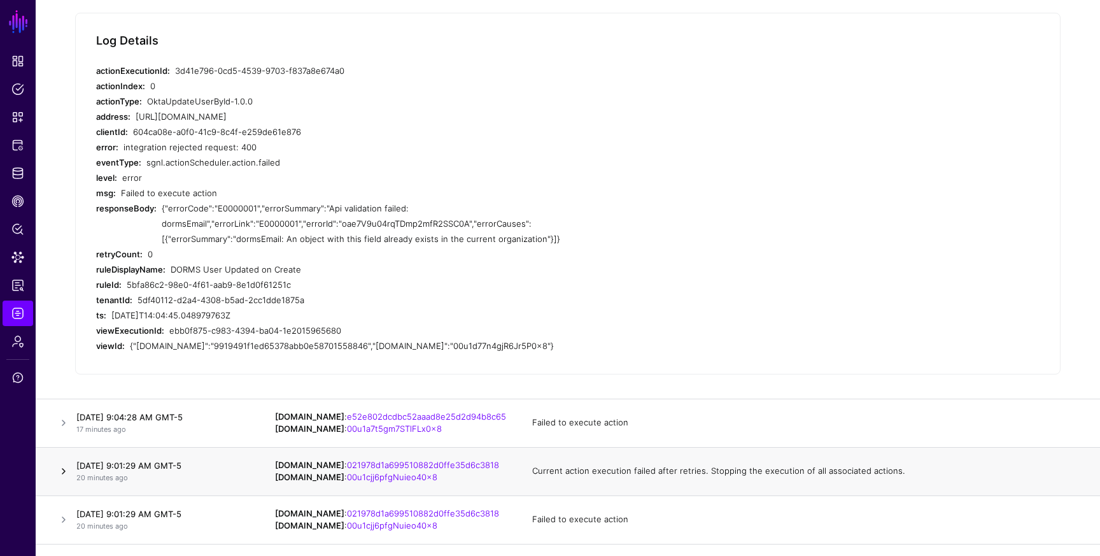
click at [60, 466] on link at bounding box center [63, 470] width 15 height 15
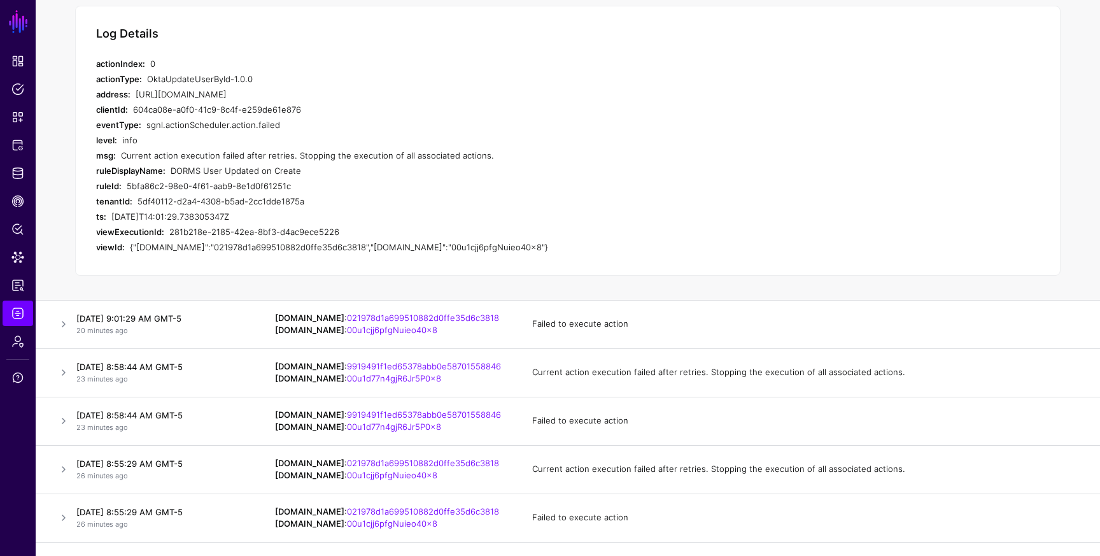
scroll to position [1269, 0]
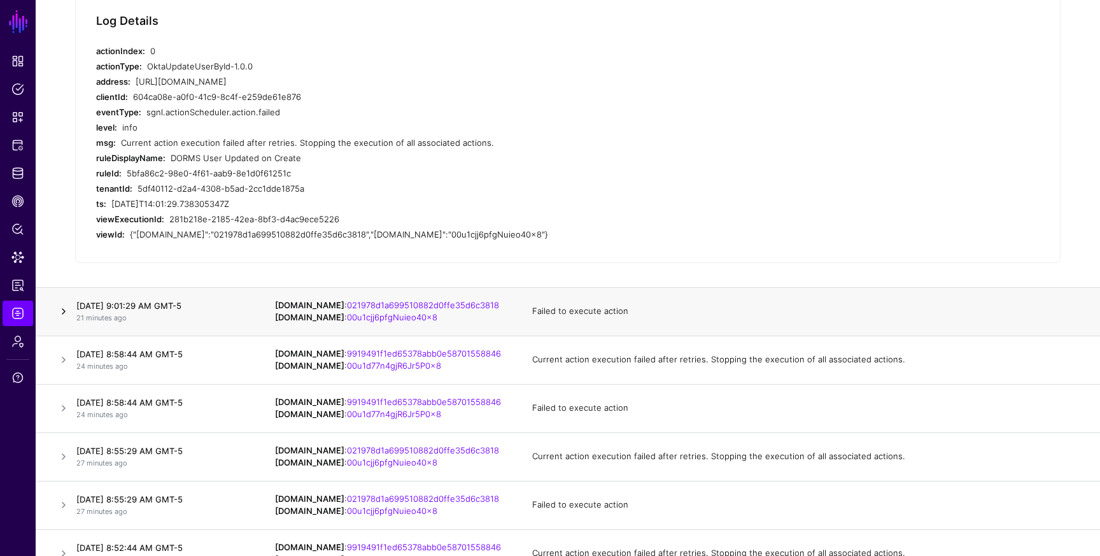
click at [65, 317] on link at bounding box center [63, 311] width 15 height 15
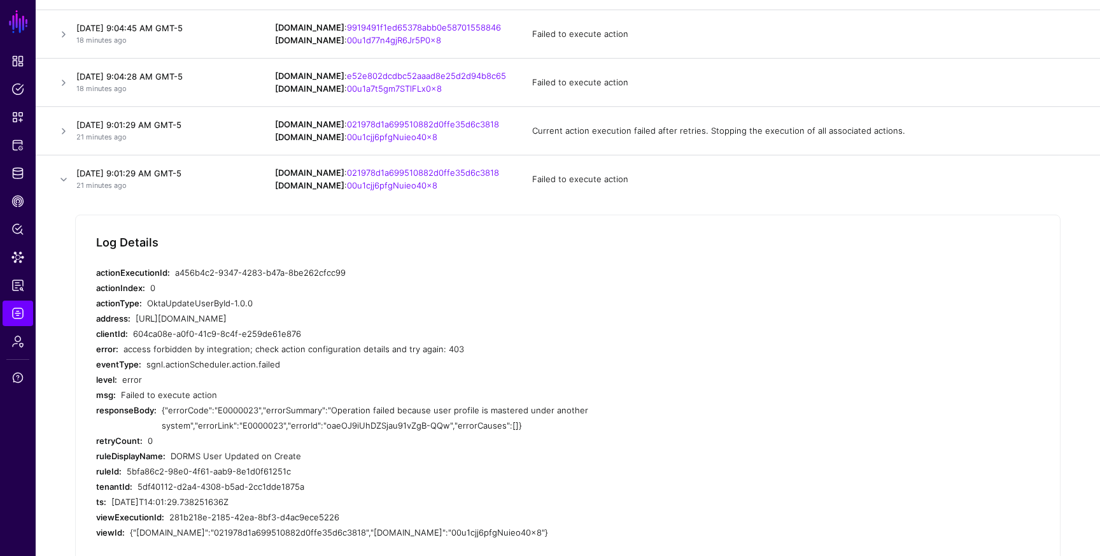
scroll to position [1095, 0]
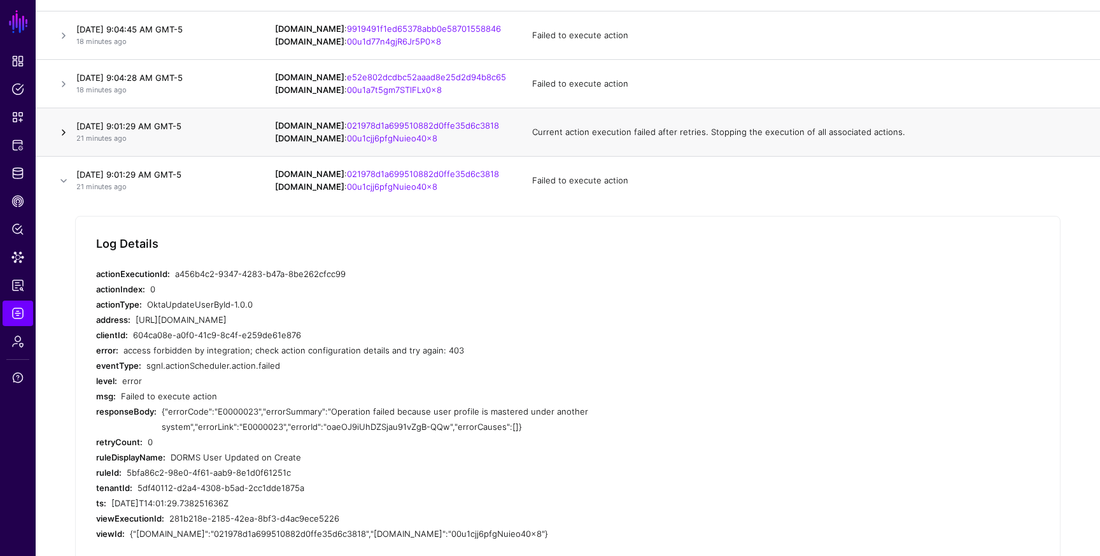
click at [64, 134] on link at bounding box center [63, 132] width 15 height 15
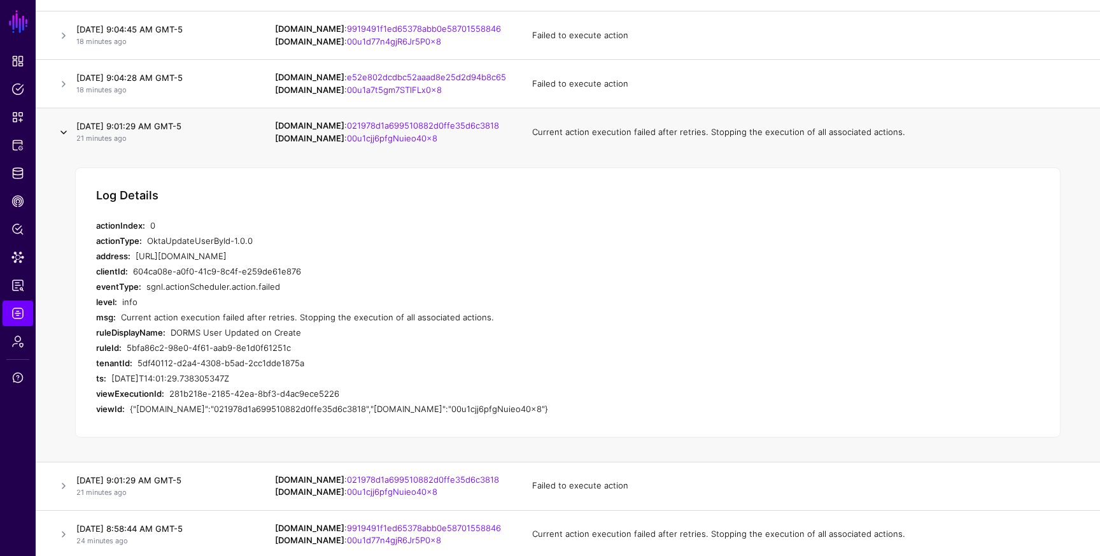
click at [64, 134] on link at bounding box center [63, 132] width 15 height 15
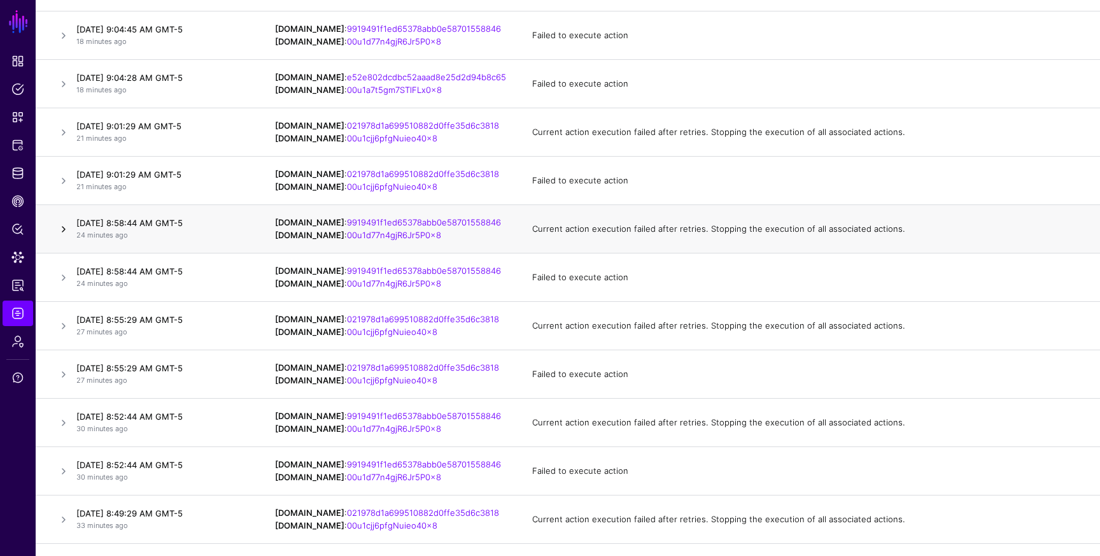
click at [62, 228] on link at bounding box center [63, 228] width 15 height 15
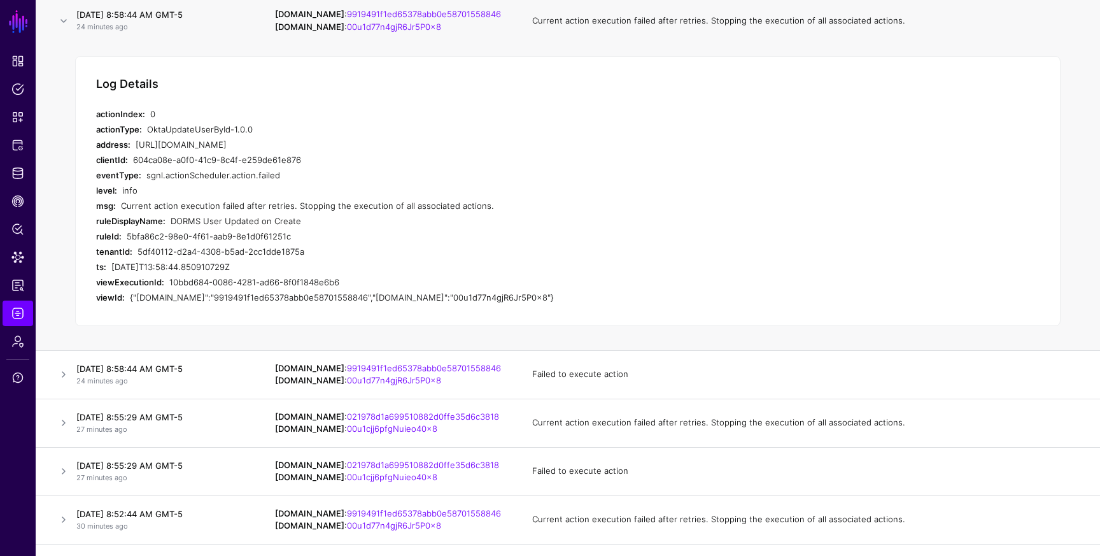
scroll to position [1305, 0]
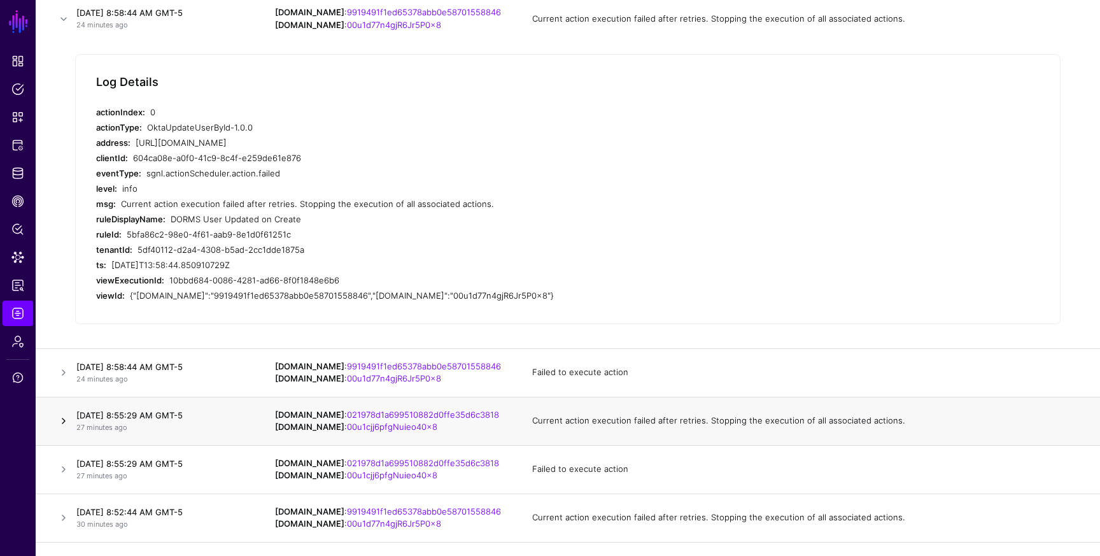
click at [62, 414] on link at bounding box center [63, 420] width 15 height 15
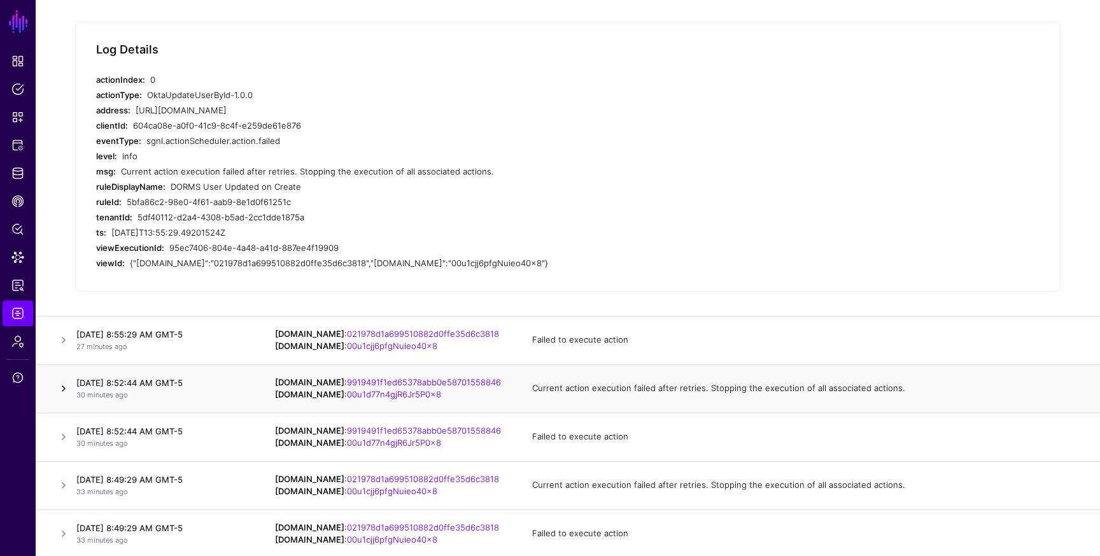
click at [64, 386] on link at bounding box center [63, 388] width 15 height 15
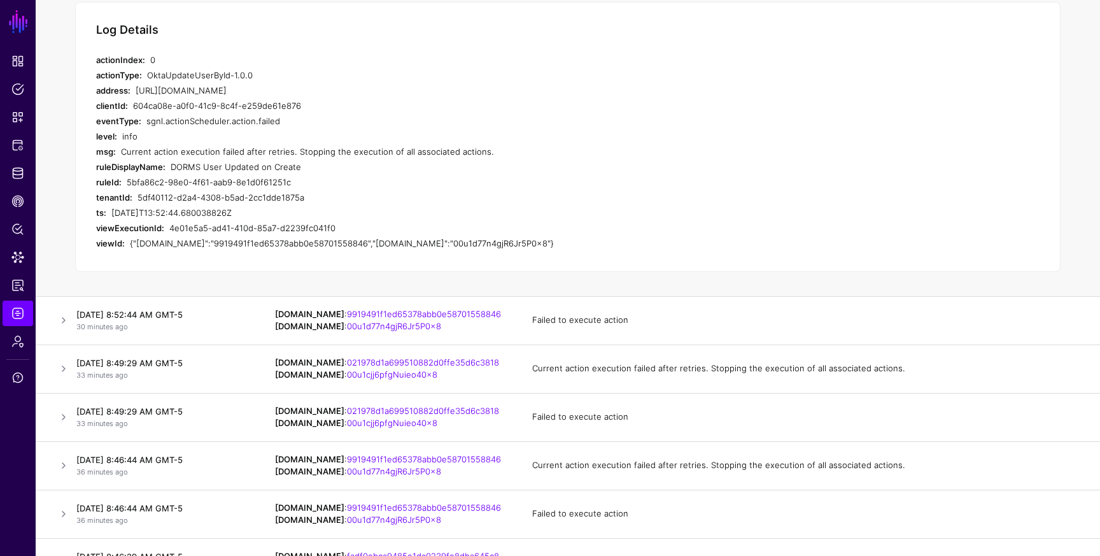
scroll to position [1562, 0]
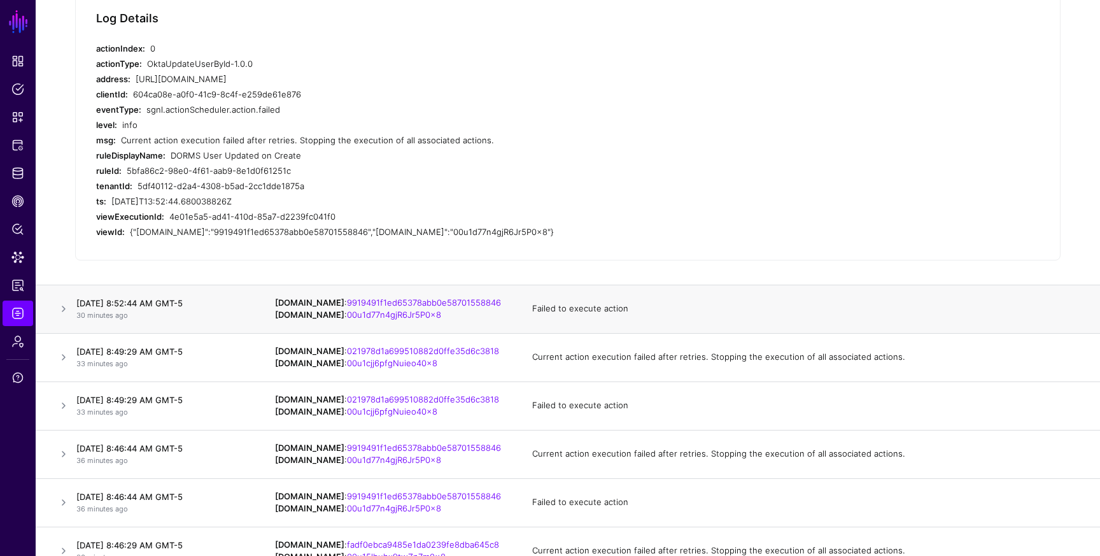
click at [62, 321] on td at bounding box center [54, 308] width 36 height 48
click at [62, 365] on td at bounding box center [54, 357] width 36 height 48
click at [63, 360] on link at bounding box center [63, 356] width 15 height 15
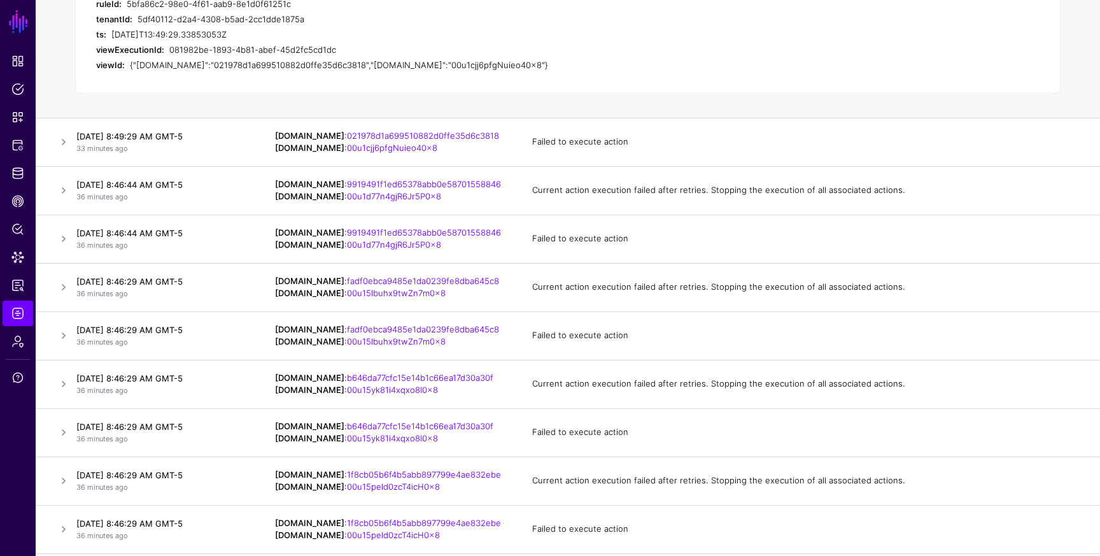
scroll to position [1816, 0]
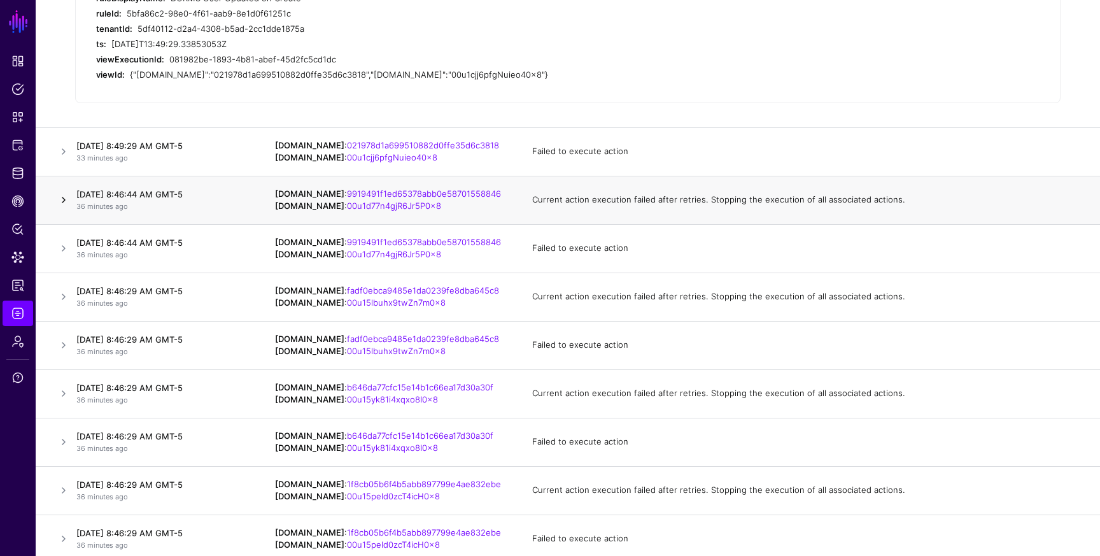
click at [67, 195] on link at bounding box center [63, 199] width 15 height 15
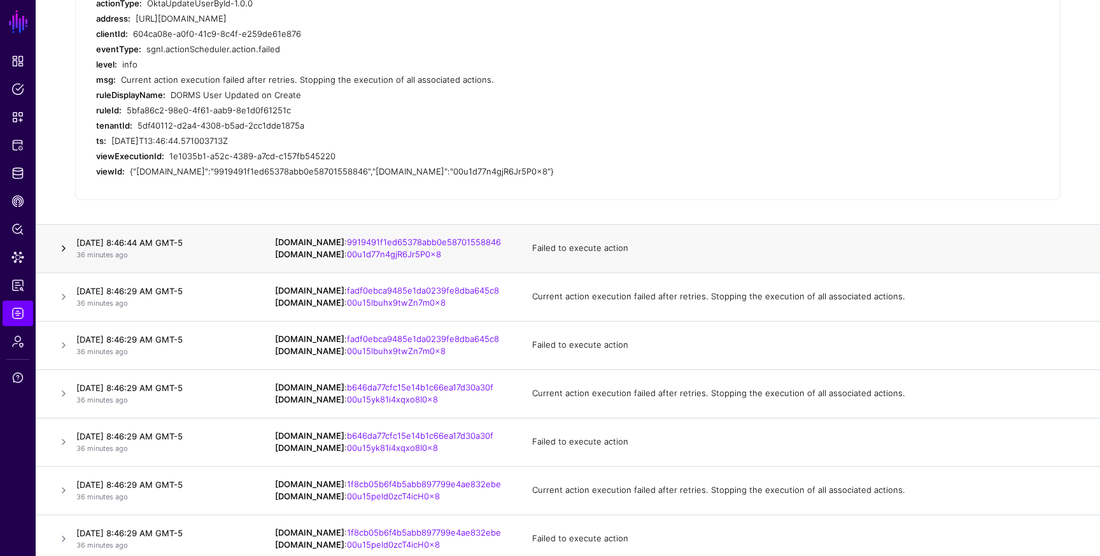
click at [65, 249] on link at bounding box center [63, 248] width 15 height 15
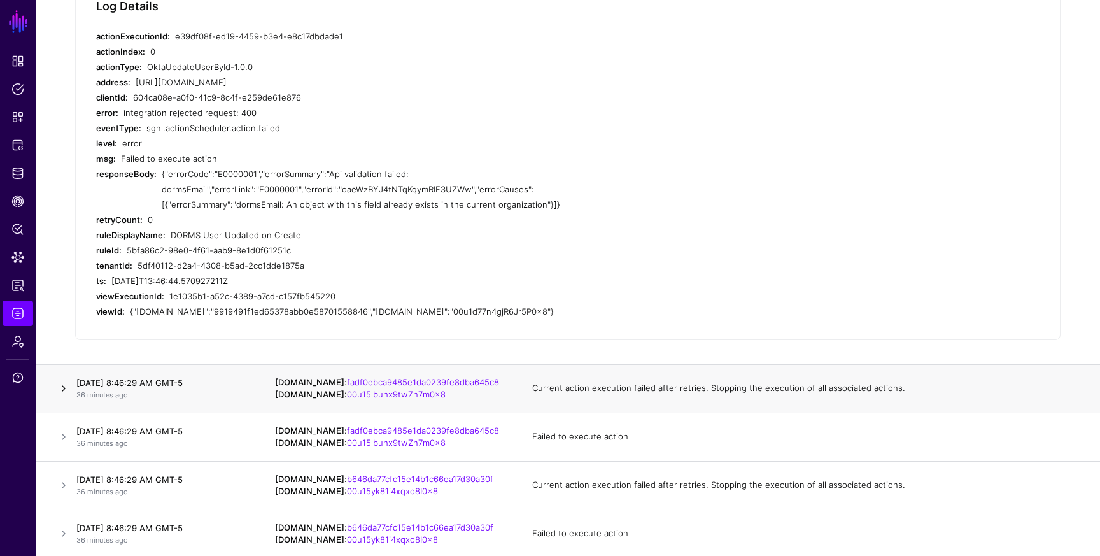
click at [65, 388] on link at bounding box center [63, 388] width 15 height 15
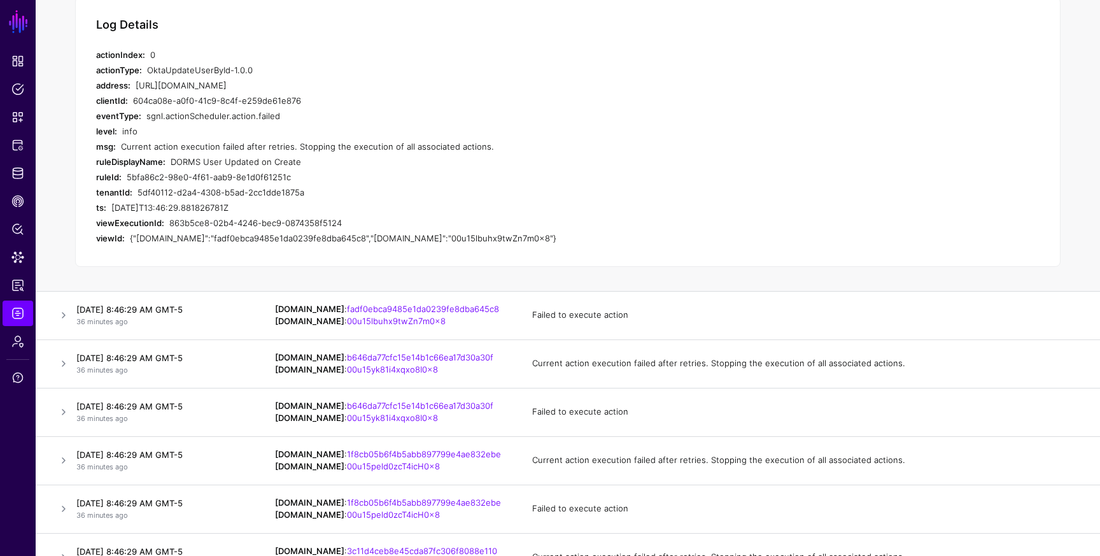
scroll to position [1861, 0]
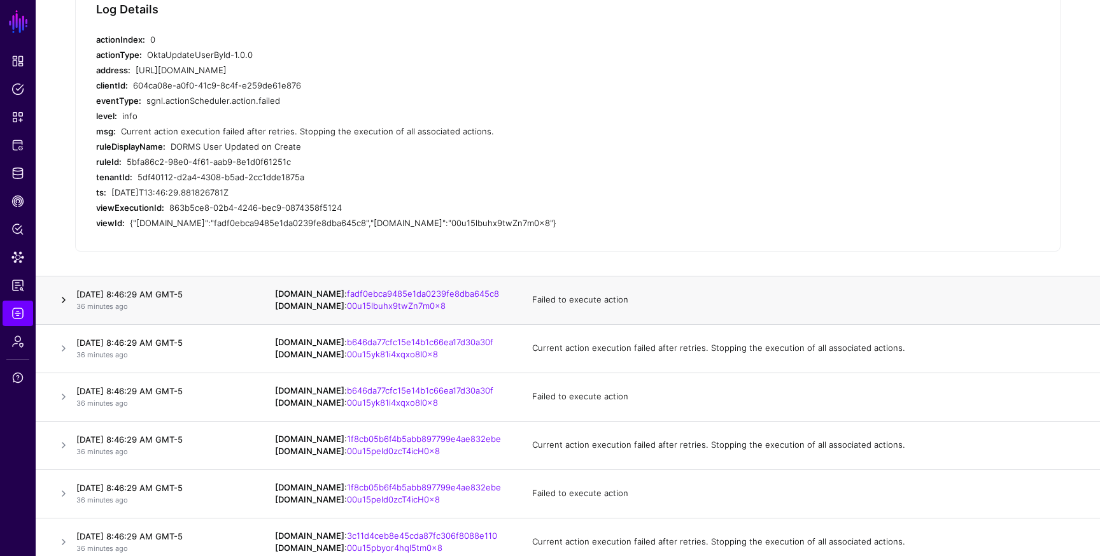
click at [67, 304] on link at bounding box center [63, 299] width 15 height 15
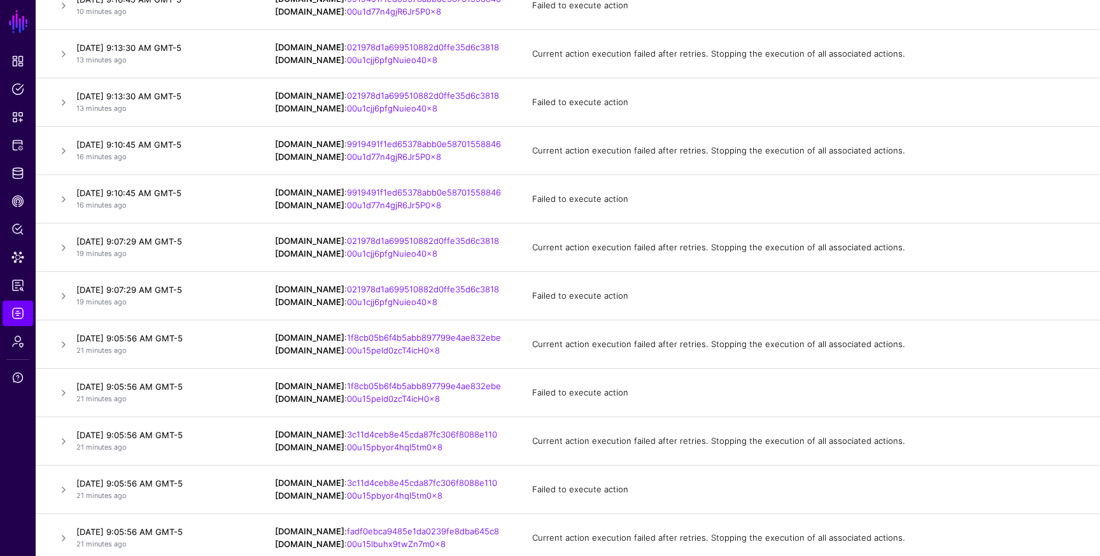
scroll to position [100, 0]
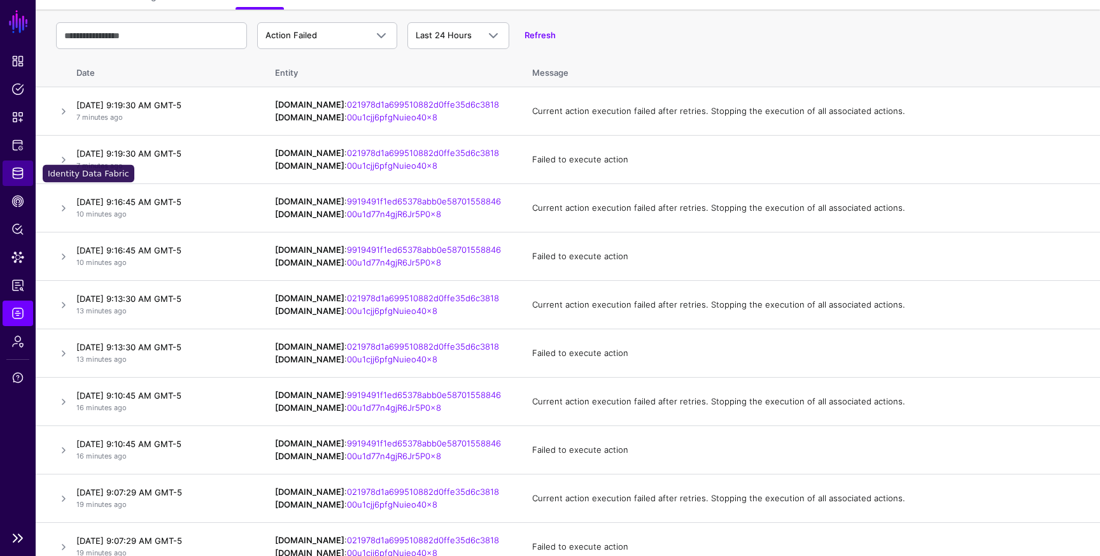
click at [20, 175] on span "Identity Data Fabric" at bounding box center [17, 173] width 13 height 13
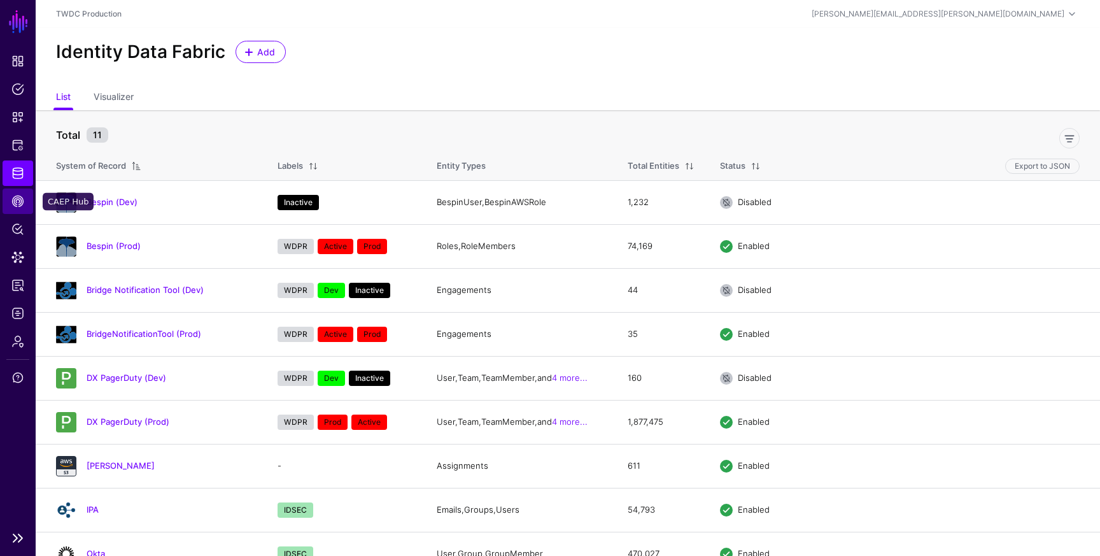
click at [22, 206] on span "CAEP Hub" at bounding box center [17, 201] width 13 height 13
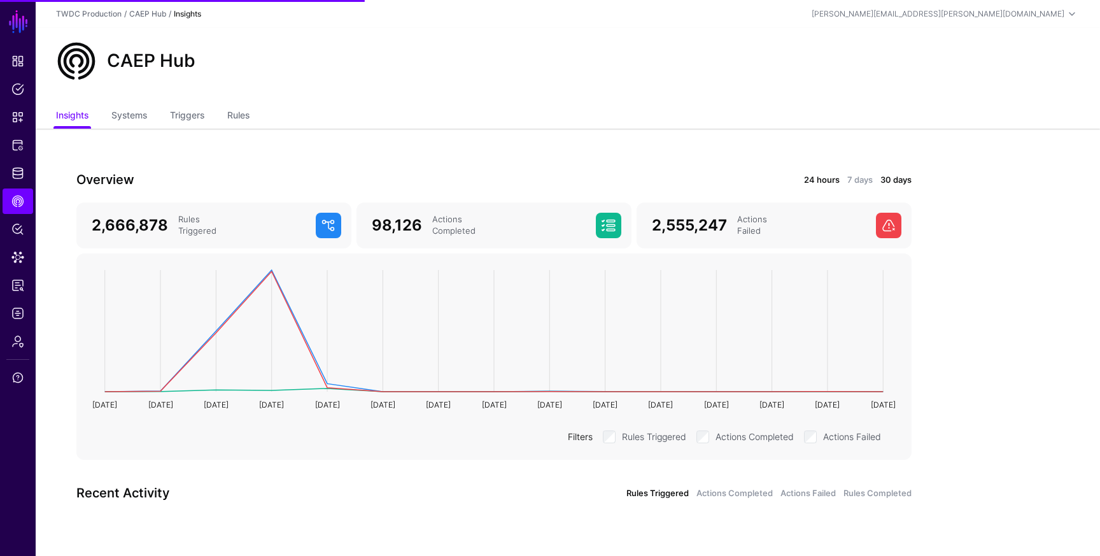
click at [834, 176] on link "24 hours" at bounding box center [822, 180] width 36 height 13
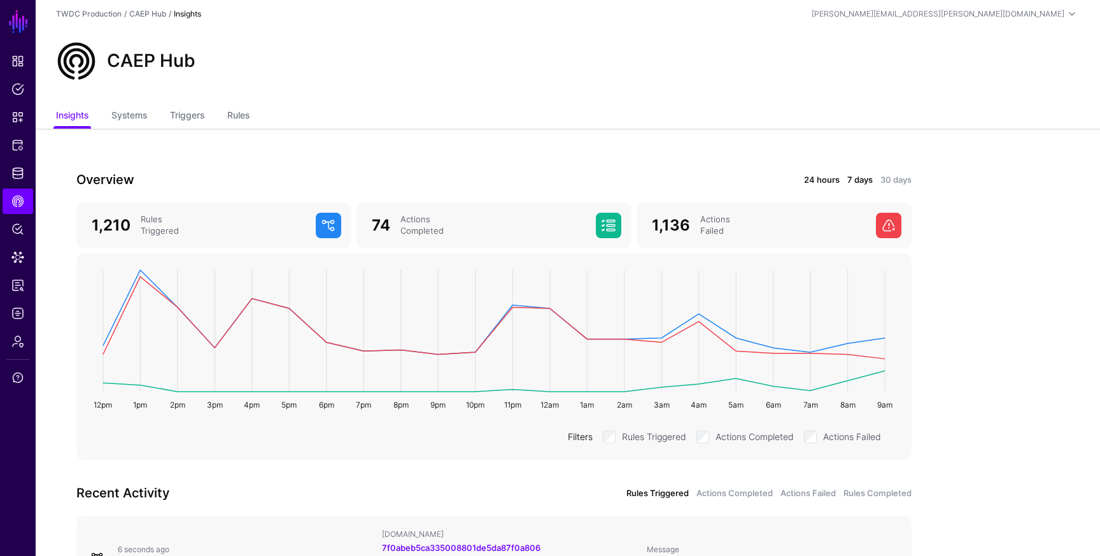
click at [854, 177] on link "7 days" at bounding box center [859, 180] width 25 height 13
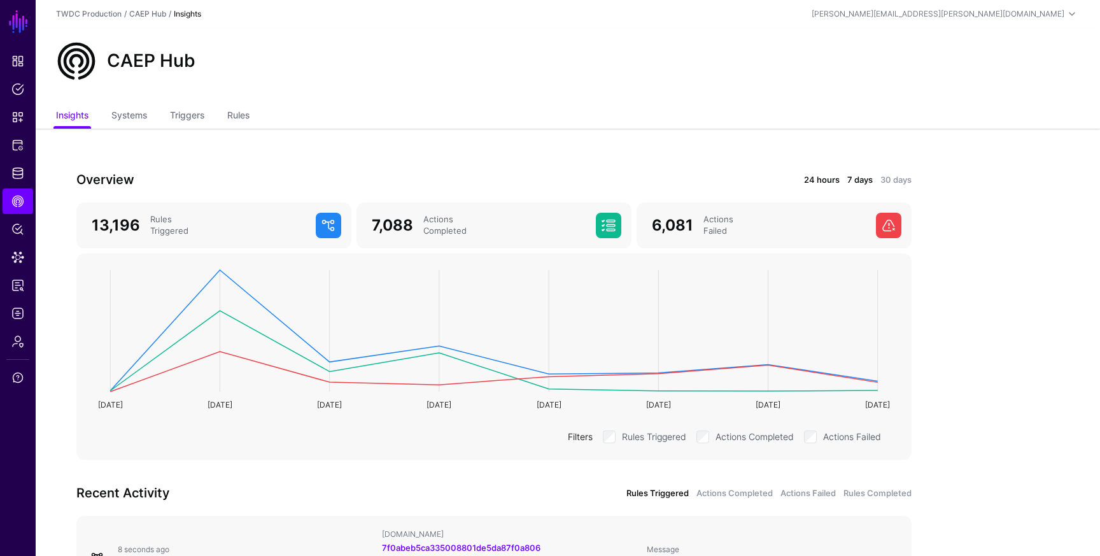
click at [818, 181] on link "24 hours" at bounding box center [822, 180] width 36 height 13
